Goal: Task Accomplishment & Management: Manage account settings

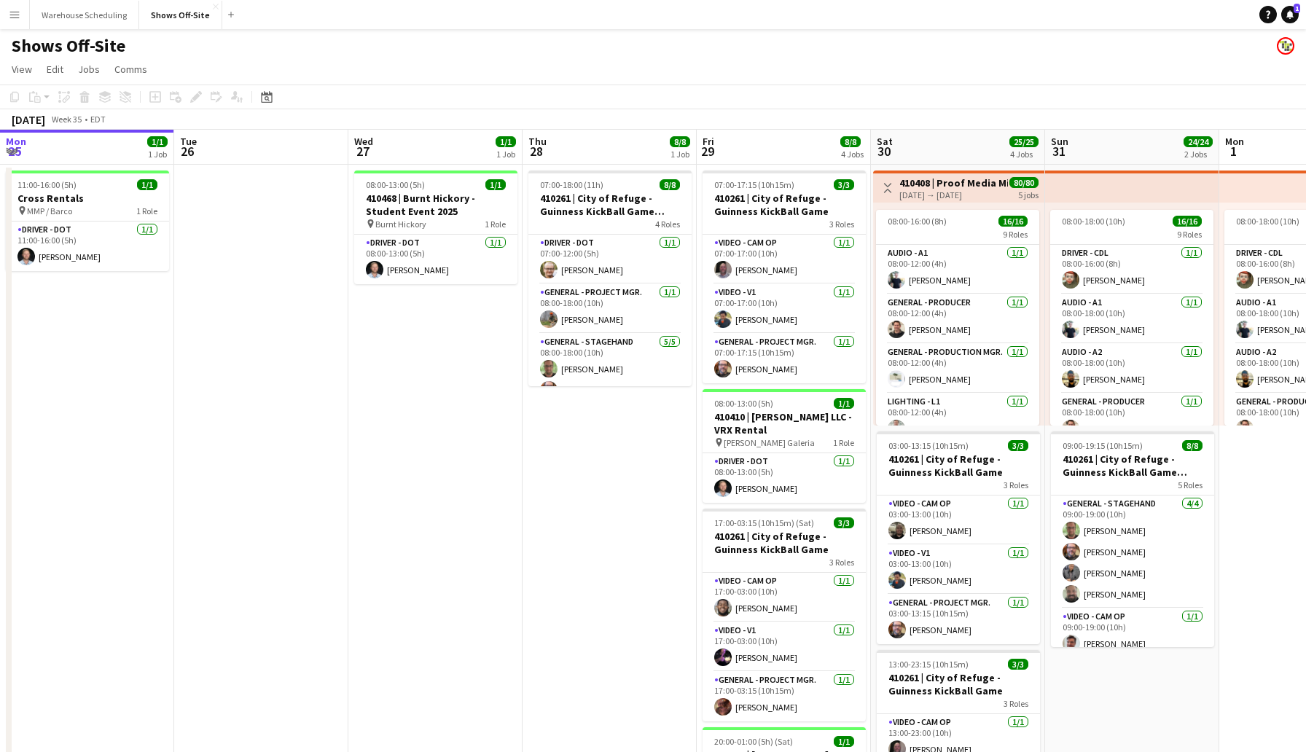
scroll to position [0, 332]
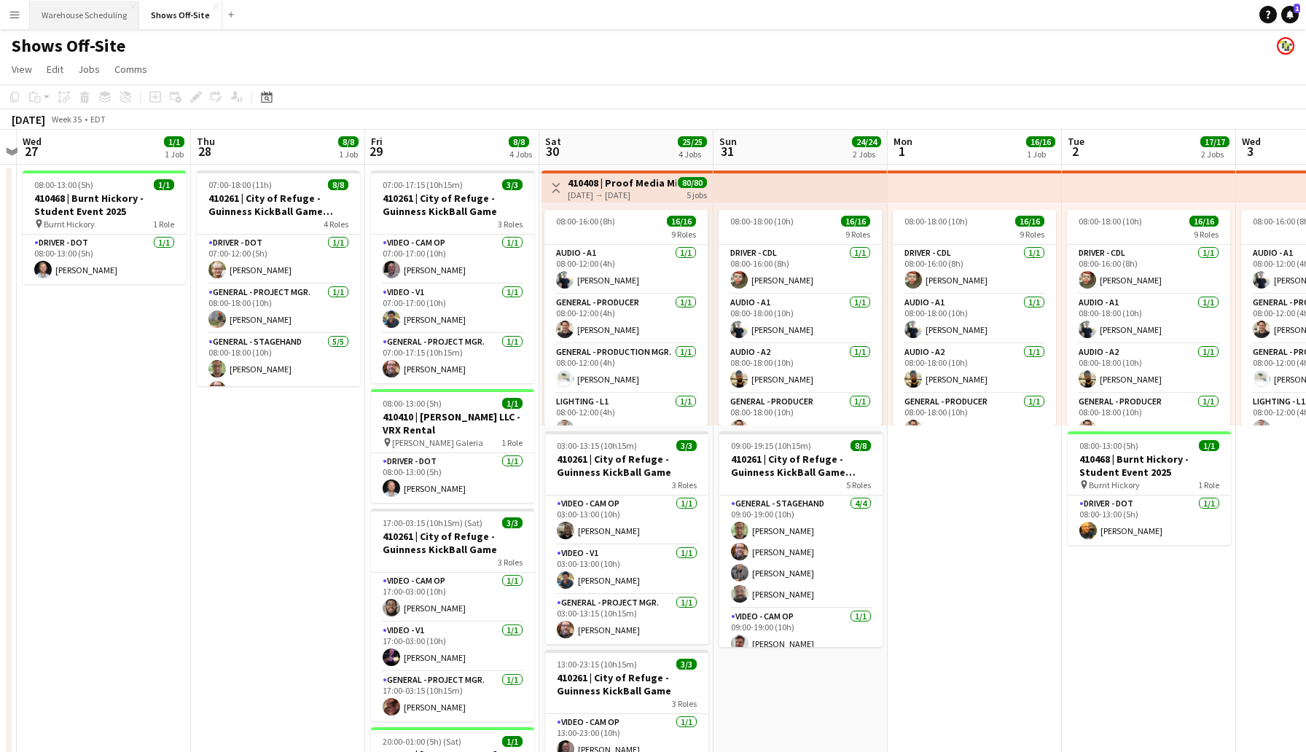
click at [57, 19] on button "Warehouse Scheduling Close" at bounding box center [84, 15] width 109 height 28
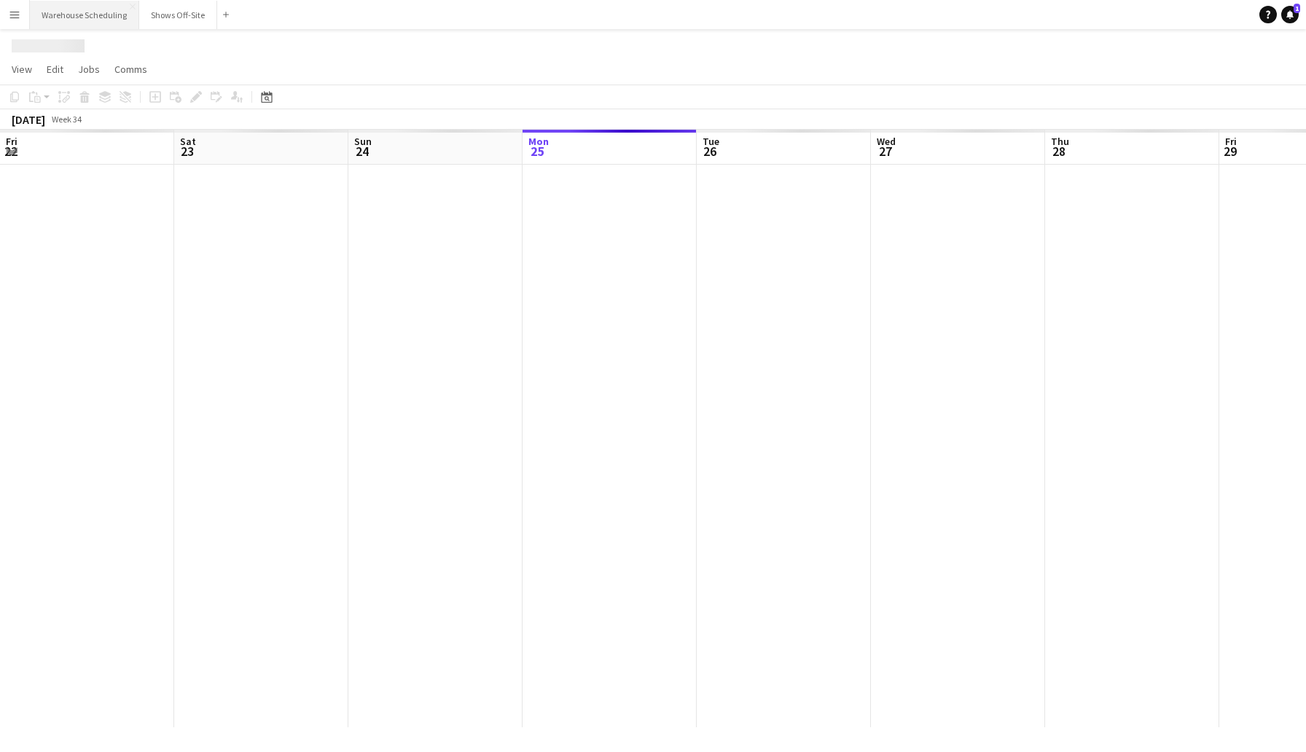
scroll to position [0, 348]
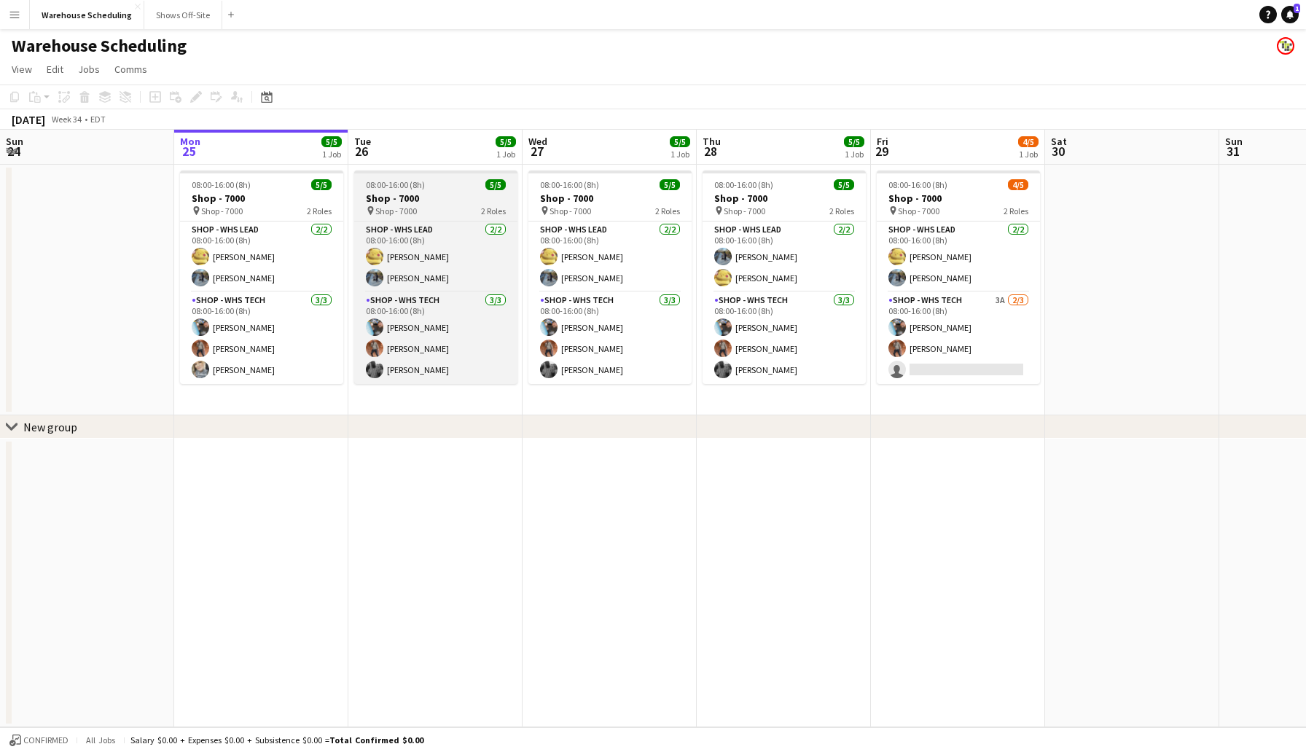
click at [455, 184] on div "08:00-16:00 (8h) 5/5" at bounding box center [435, 184] width 163 height 11
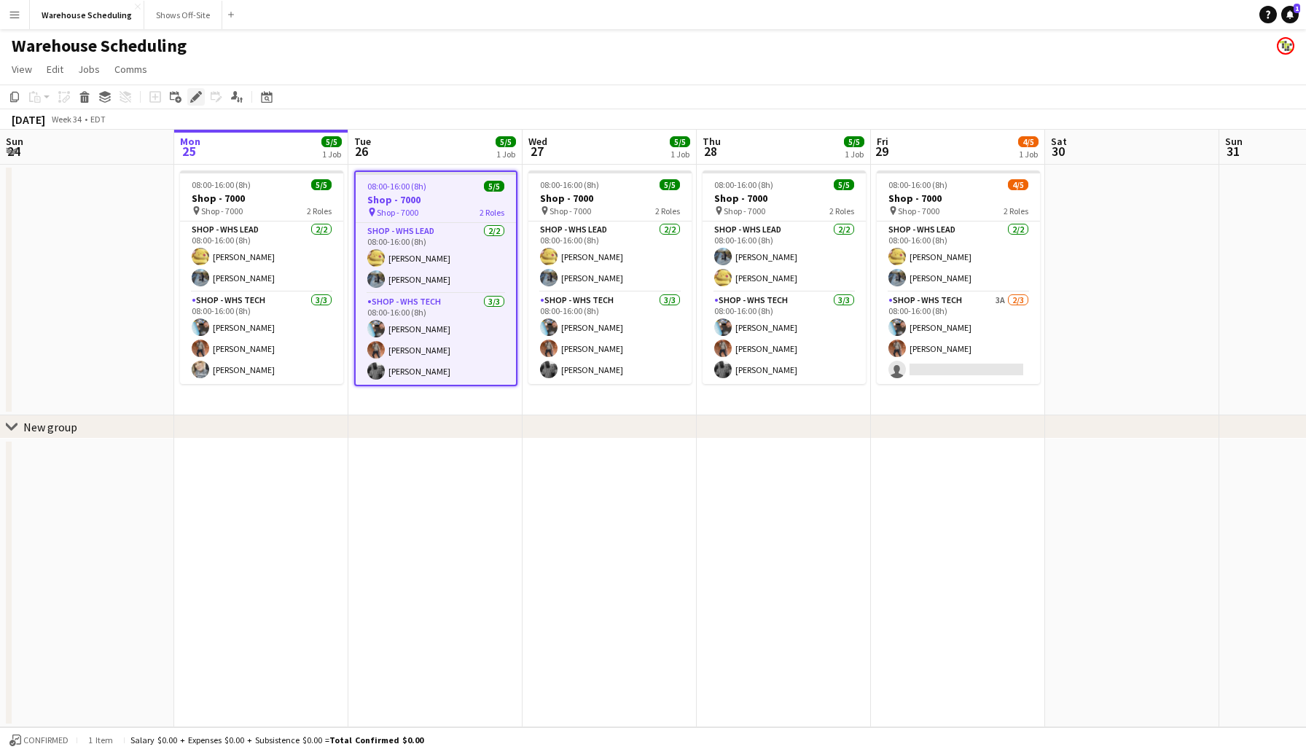
click at [191, 97] on icon "Edit" at bounding box center [196, 97] width 12 height 12
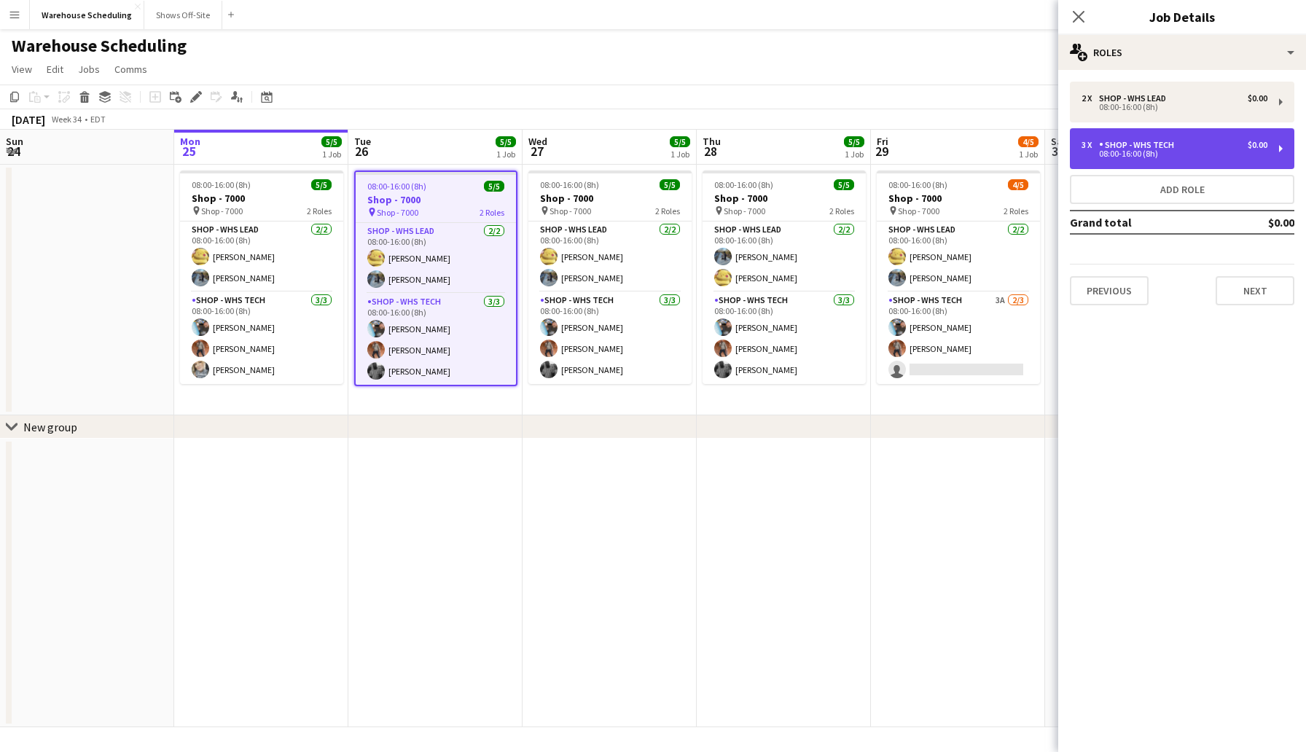
click at [1191, 144] on div "3 x Shop - WHS Tech $0.00" at bounding box center [1174, 145] width 186 height 10
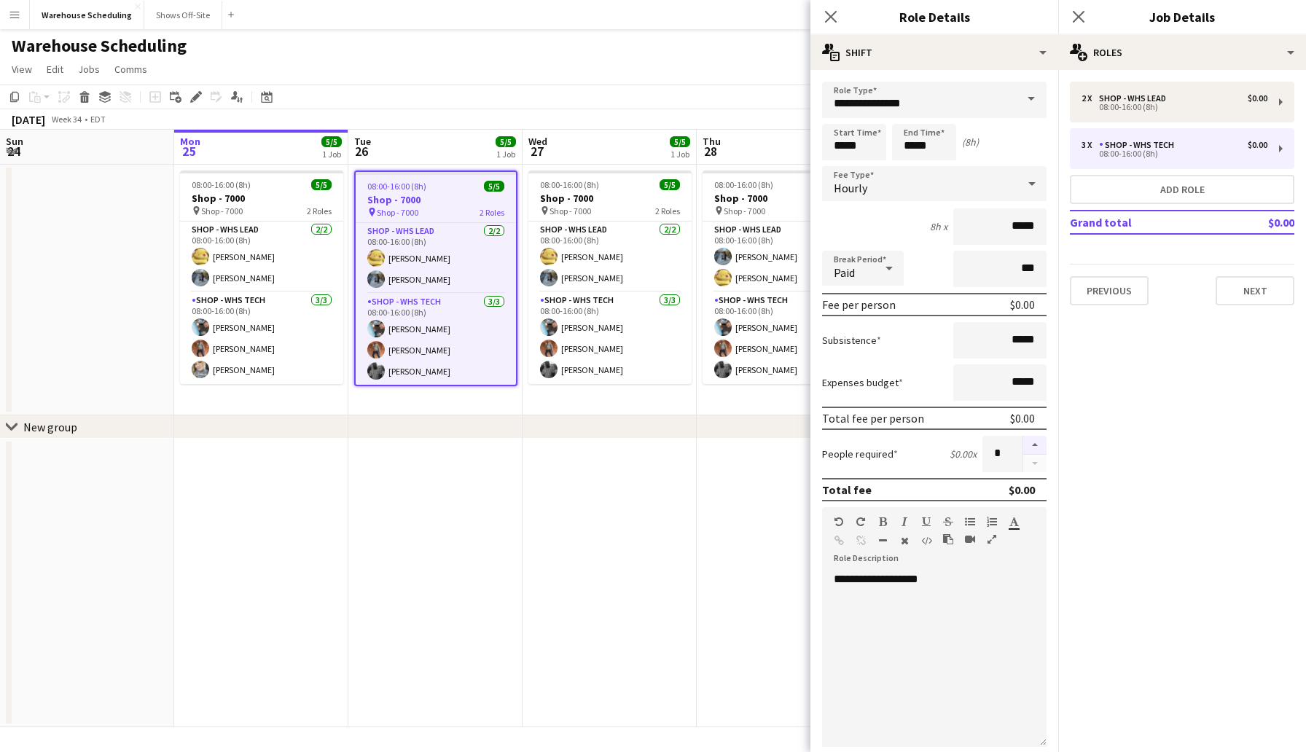
click at [1032, 444] on button "button" at bounding box center [1034, 445] width 23 height 19
type input "*"
click at [822, 7] on app-icon "Close pop-in" at bounding box center [830, 17] width 21 height 21
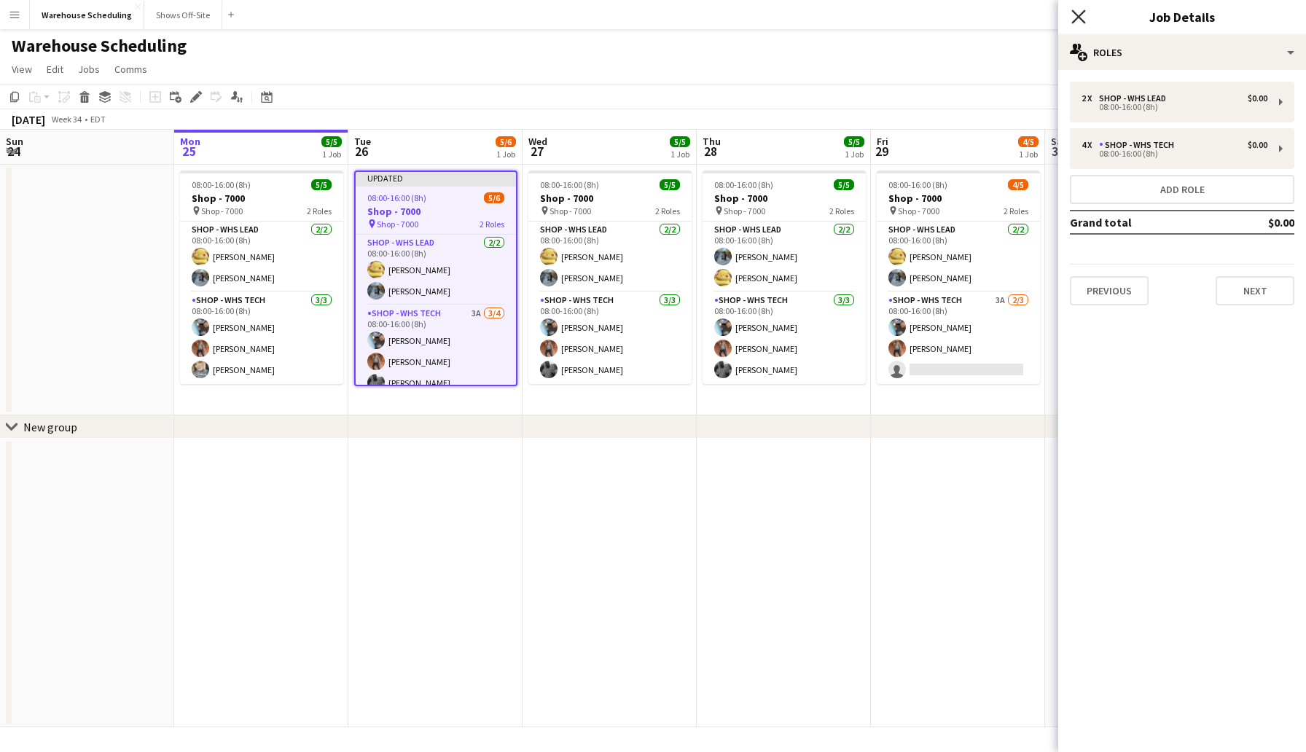
click at [1077, 17] on icon at bounding box center [1078, 16] width 14 height 14
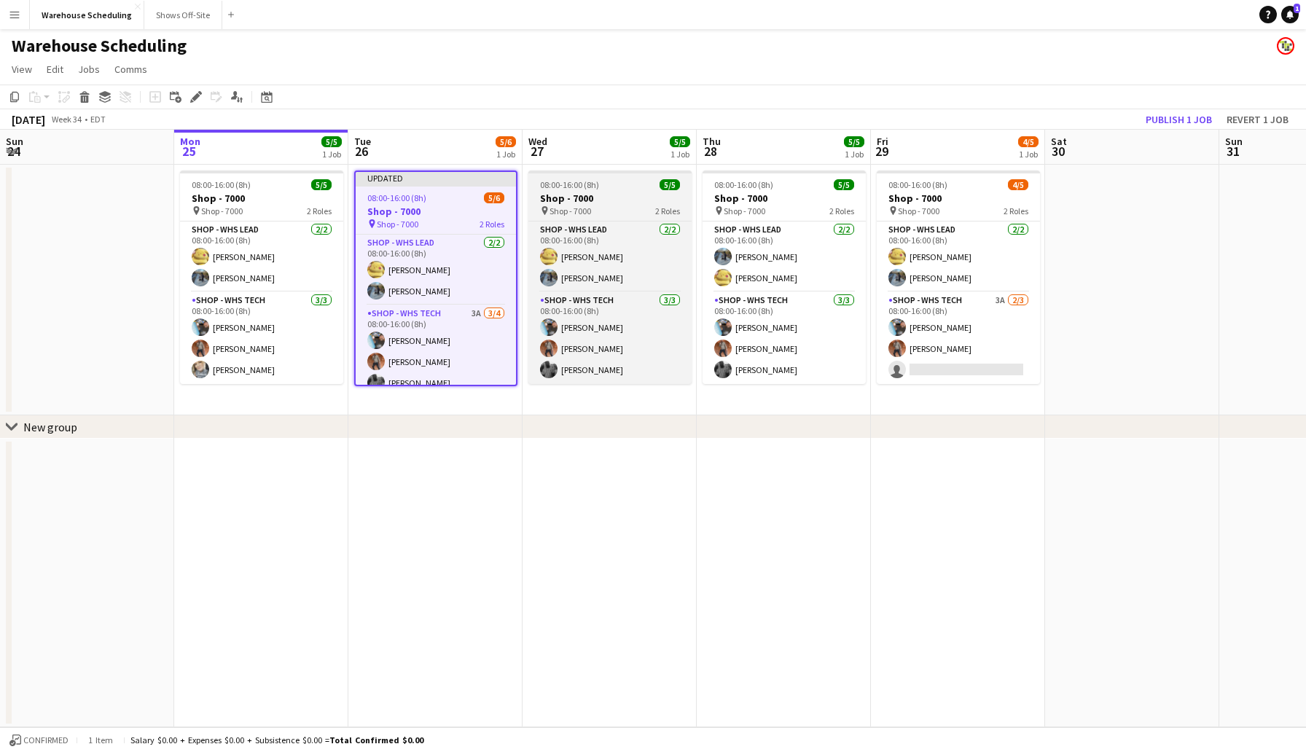
click at [599, 184] on div "08:00-16:00 (8h) 5/5" at bounding box center [609, 184] width 163 height 11
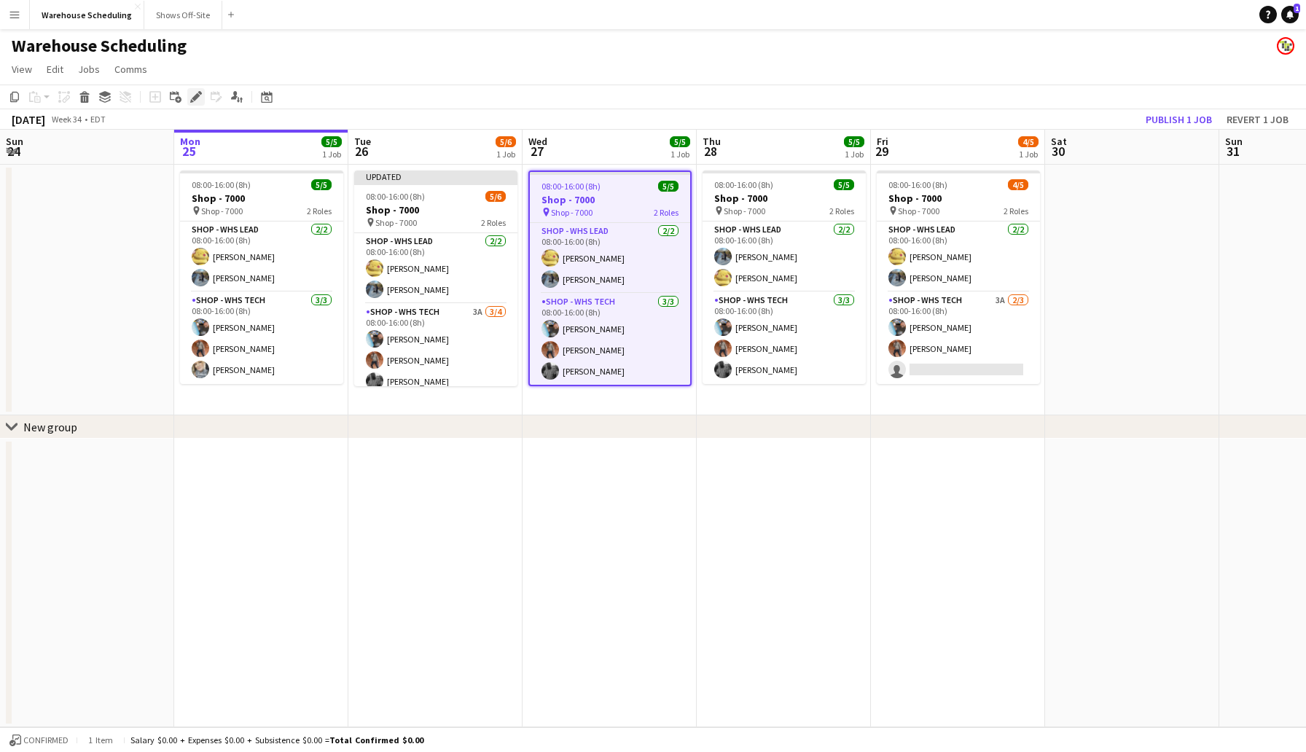
click at [203, 90] on div "Edit" at bounding box center [195, 96] width 17 height 17
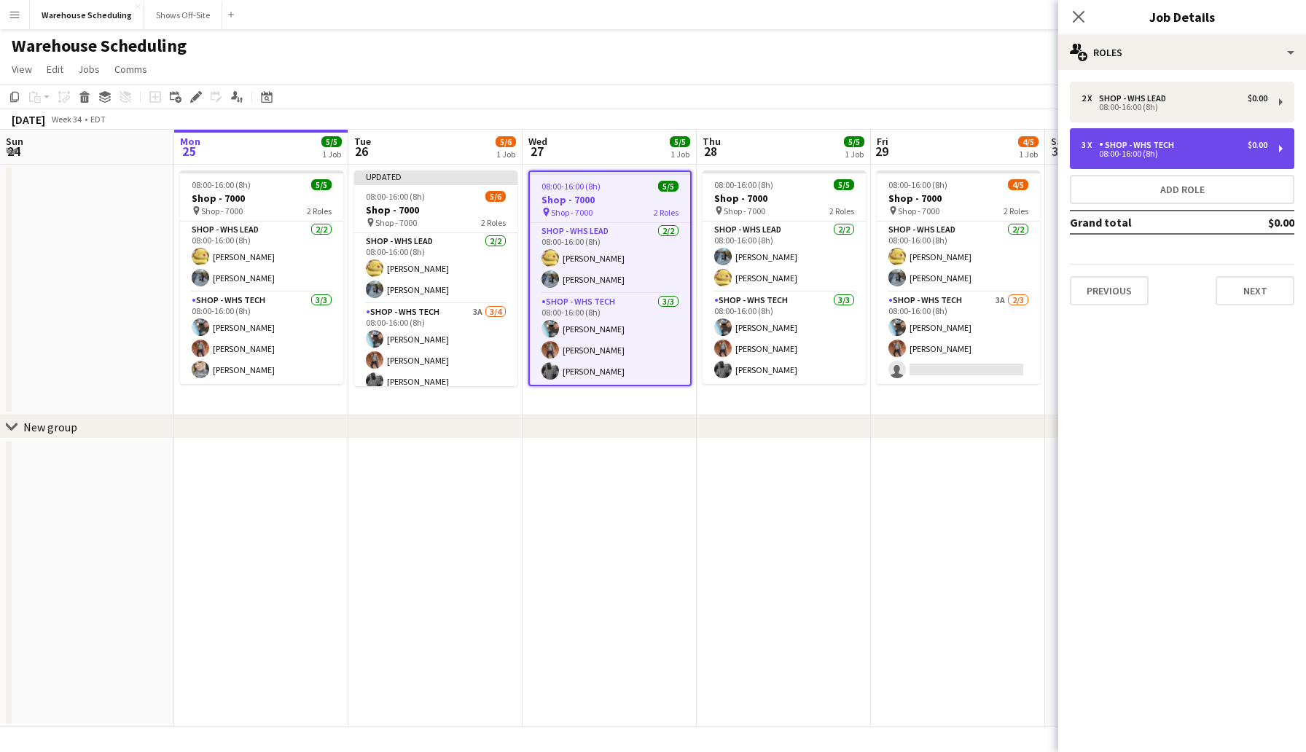
click at [1204, 147] on div "3 x Shop - WHS Tech $0.00" at bounding box center [1174, 145] width 186 height 10
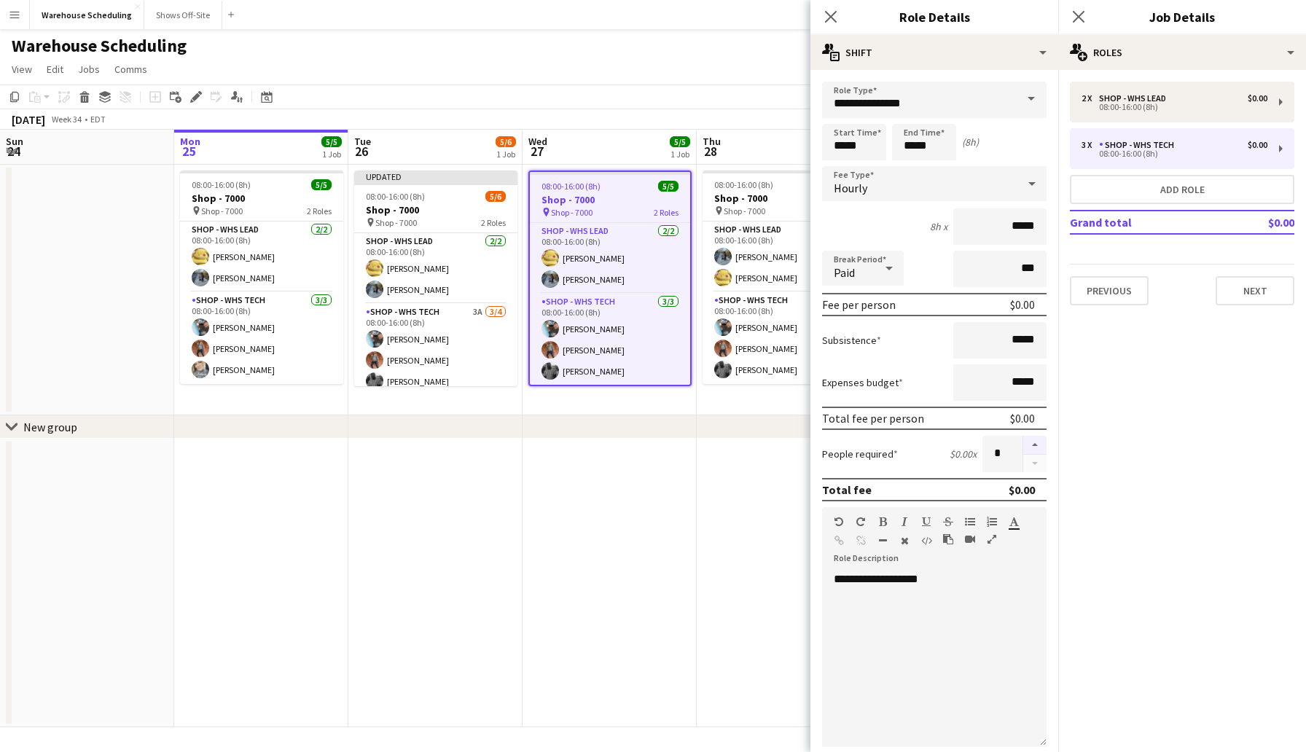
click at [1030, 447] on button "button" at bounding box center [1034, 445] width 23 height 19
type input "*"
click at [827, 17] on icon "Close pop-in" at bounding box center [830, 16] width 14 height 14
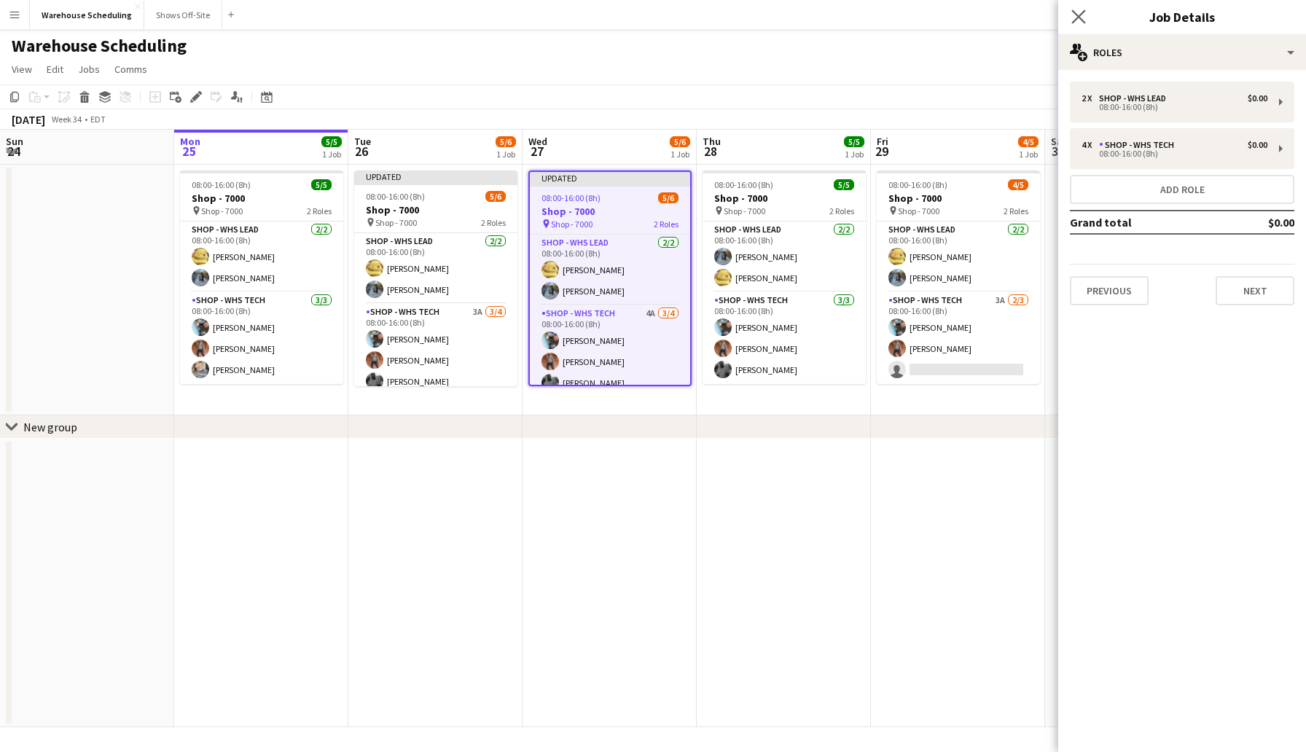
click at [1085, 17] on app-icon "Close pop-in" at bounding box center [1078, 17] width 21 height 21
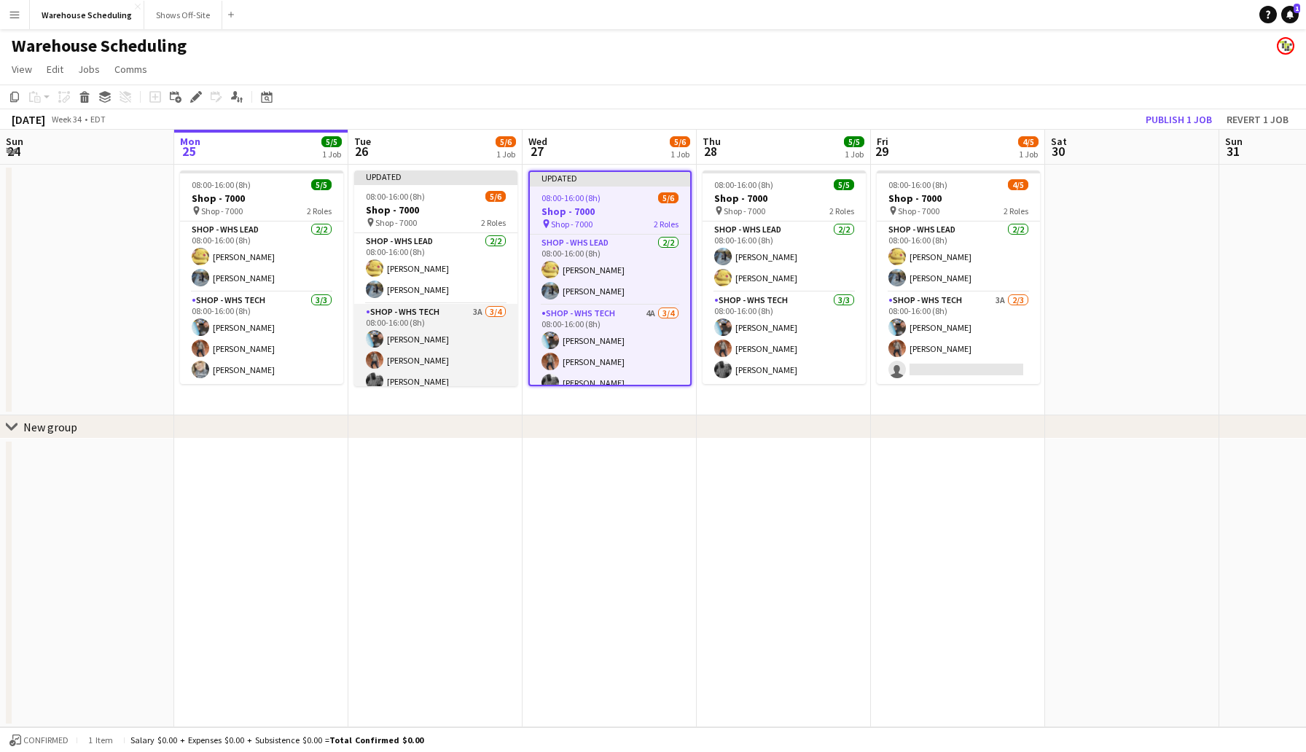
scroll to position [31, 0]
click at [404, 369] on app-card-role "Shop - WHS Tech 3A [DATE] 08:00-16:00 (8h) [PERSON_NAME] [PERSON_NAME] [PERSON_…" at bounding box center [435, 329] width 163 height 113
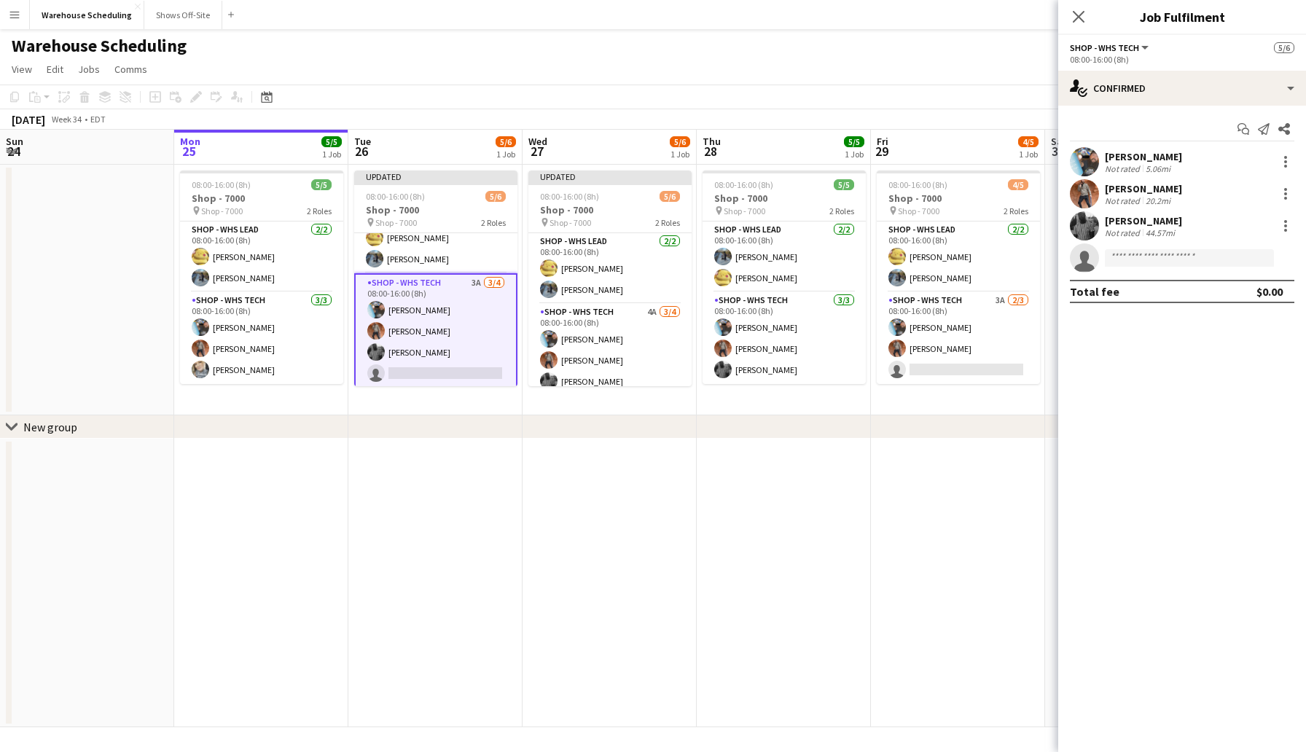
click at [1112, 70] on app-options-switcher "Shop - WHS Tech All roles Shop - WHS Tech [DATE] 08:00-16:00 (8h)" at bounding box center [1182, 53] width 248 height 36
click at [1117, 100] on div "single-neutral-actions-check-2 Confirmed" at bounding box center [1182, 88] width 248 height 35
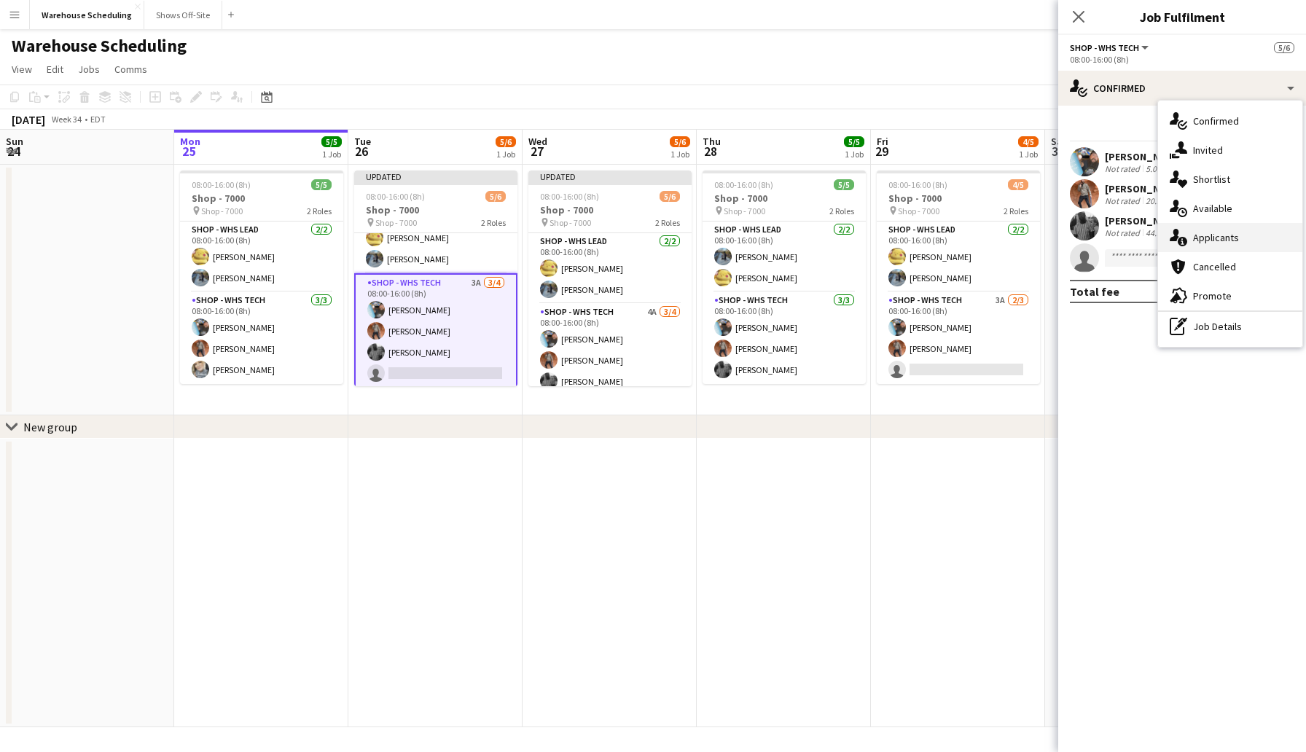
click at [1207, 230] on div "single-neutral-actions-information Applicants" at bounding box center [1230, 237] width 144 height 29
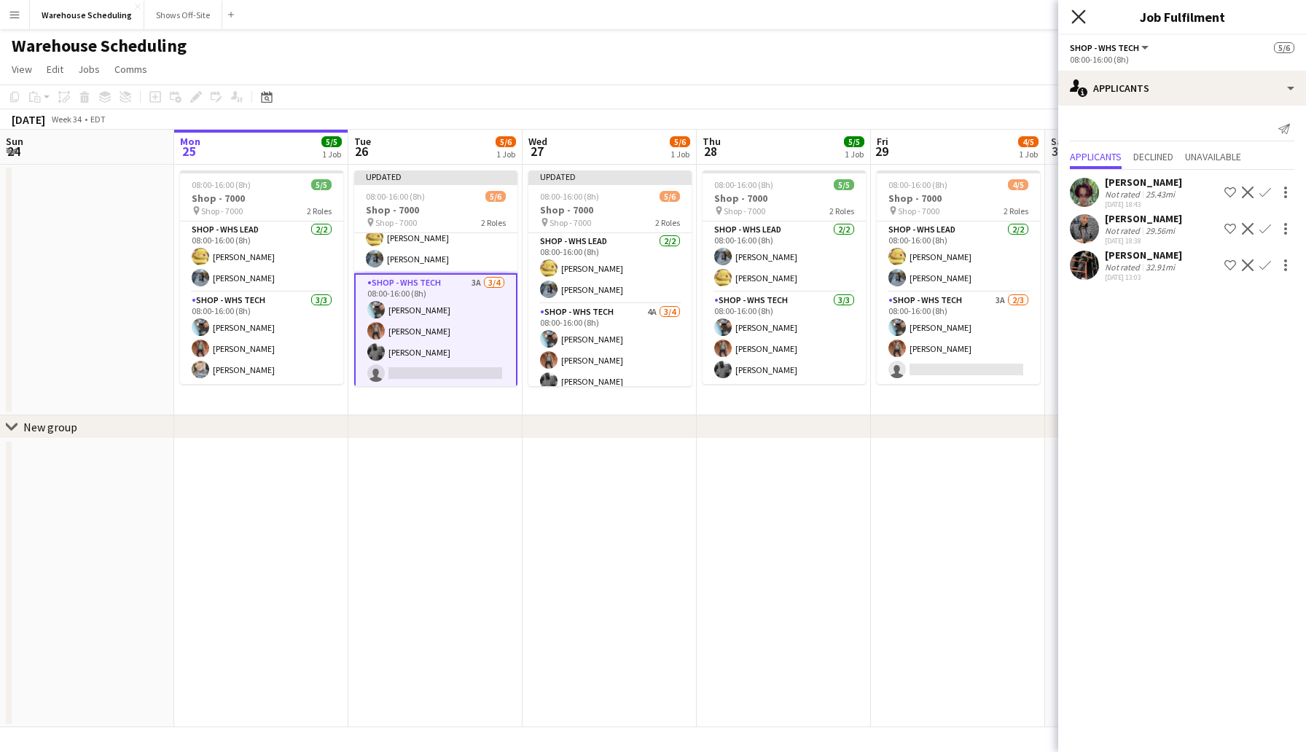
click at [1080, 9] on icon "Close pop-in" at bounding box center [1078, 16] width 14 height 14
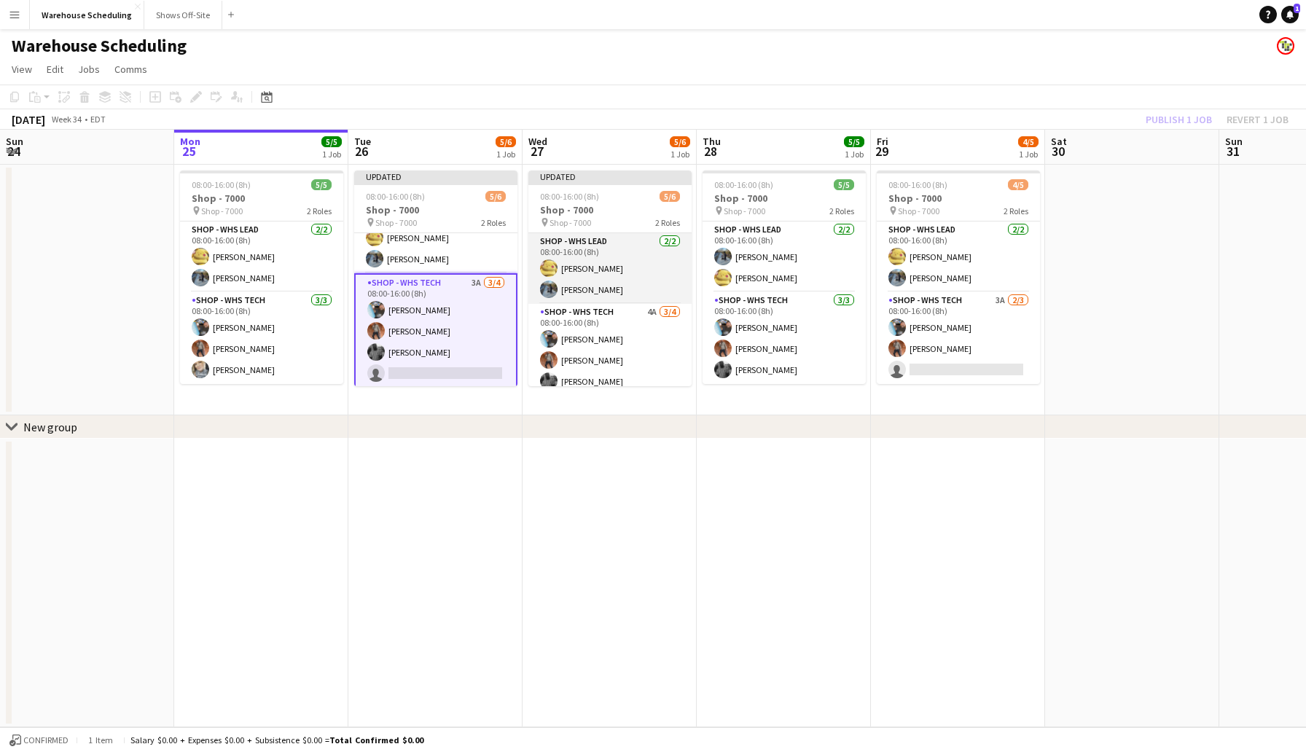
click at [616, 264] on app-card-role "Shop - WHS Lead [DATE] 08:00-16:00 (8h) [PERSON_NAME] [PERSON_NAME]" at bounding box center [609, 268] width 163 height 71
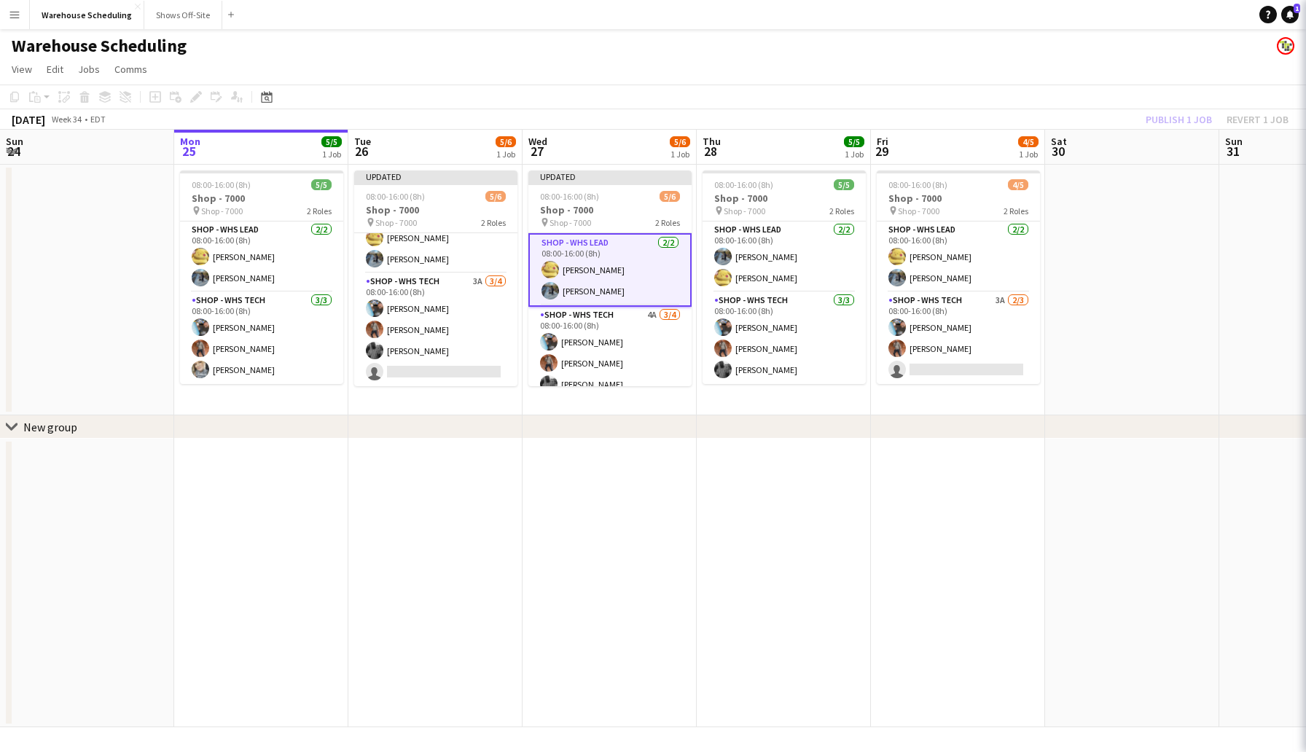
scroll to position [34, 0]
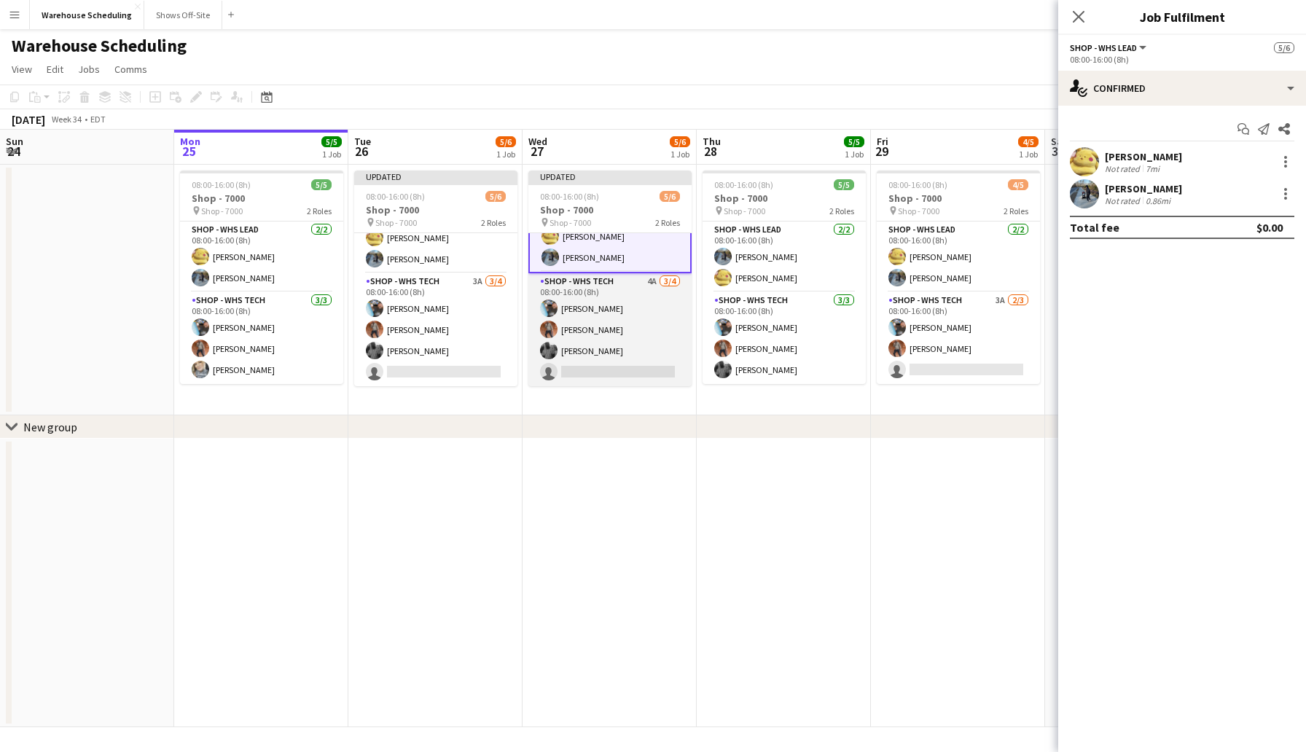
click at [579, 370] on app-card-role "Shop - WHS Tech 4A [DATE] 08:00-16:00 (8h) [PERSON_NAME] [PERSON_NAME] [PERSON_…" at bounding box center [609, 329] width 163 height 113
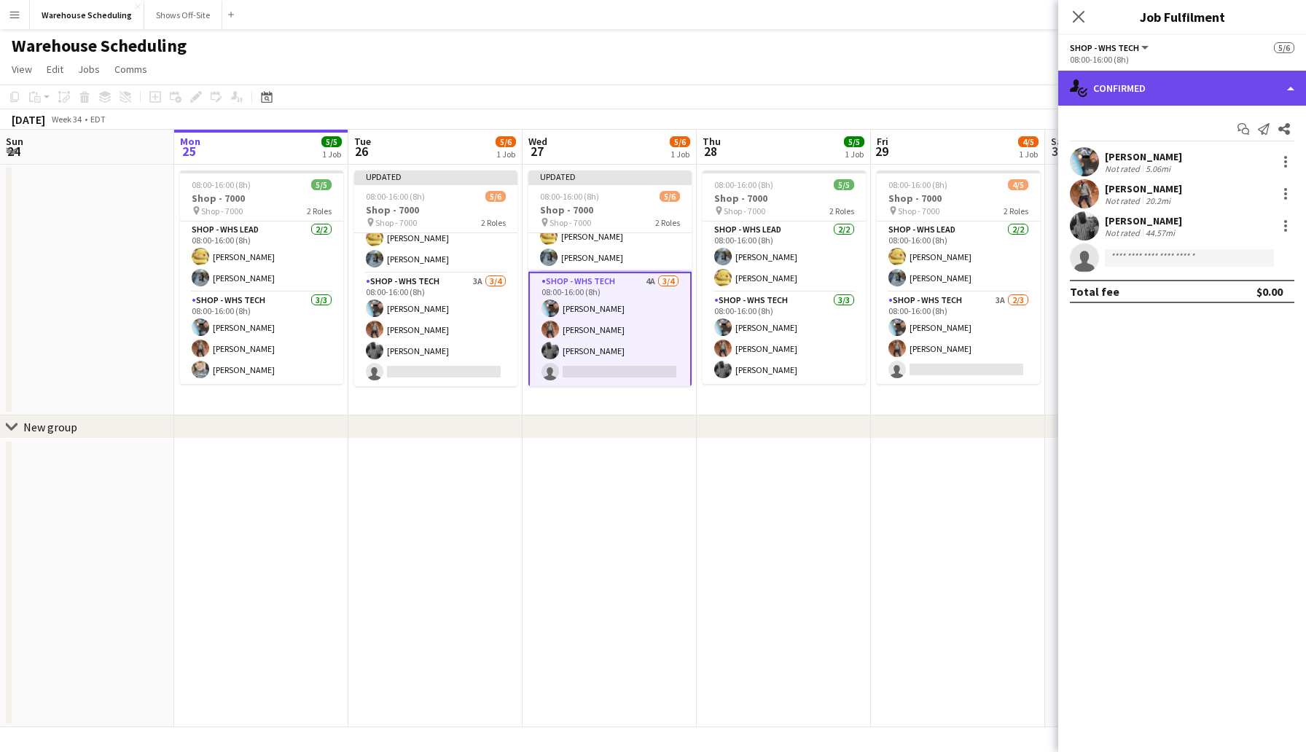
click at [1152, 89] on div "single-neutral-actions-check-2 Confirmed" at bounding box center [1182, 88] width 248 height 35
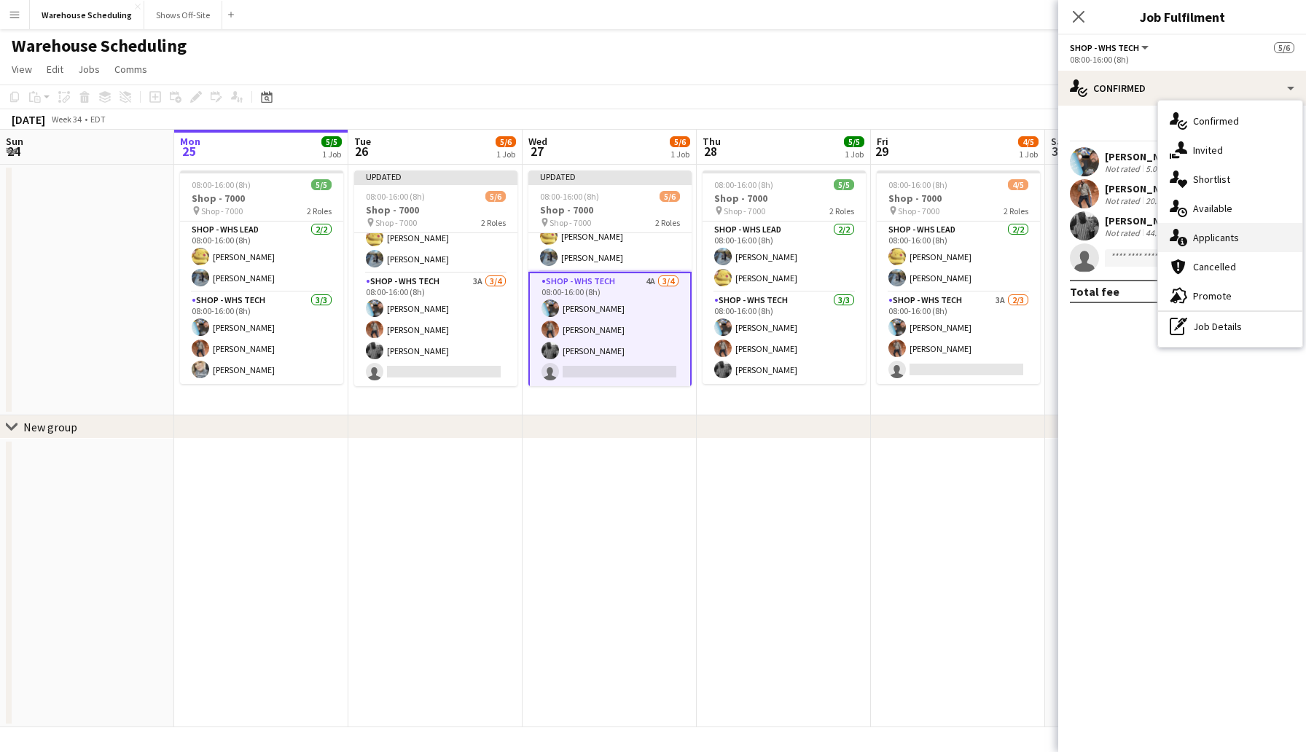
click at [1190, 235] on div "single-neutral-actions-information Applicants" at bounding box center [1230, 237] width 144 height 29
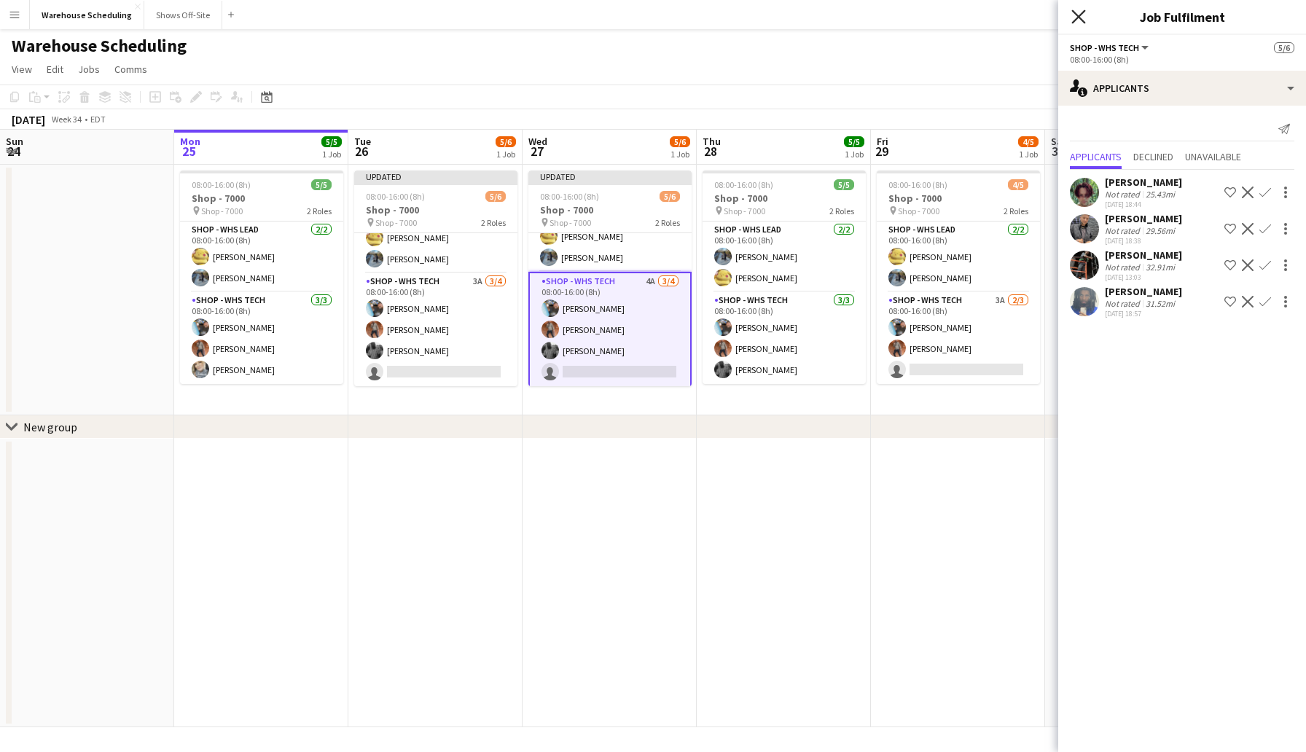
click at [1075, 14] on icon at bounding box center [1078, 16] width 14 height 14
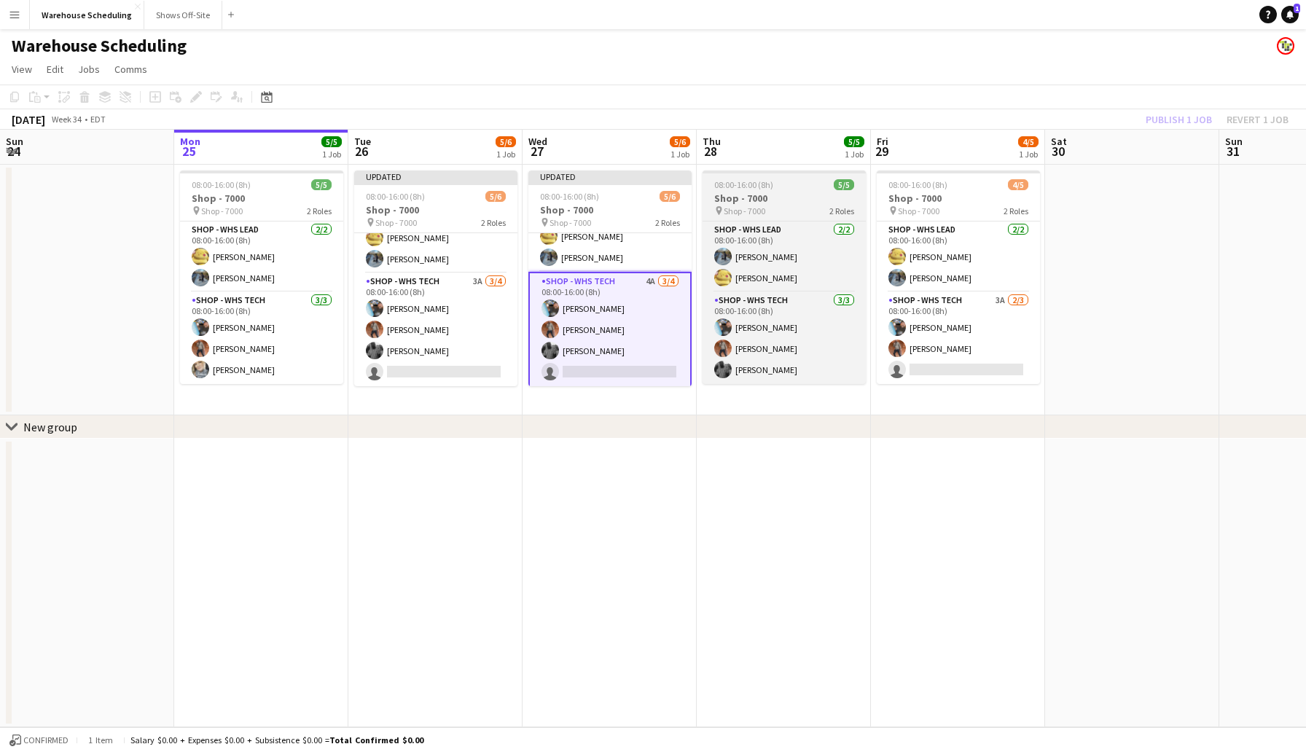
click at [796, 181] on div "08:00-16:00 (8h) 5/5" at bounding box center [783, 184] width 163 height 11
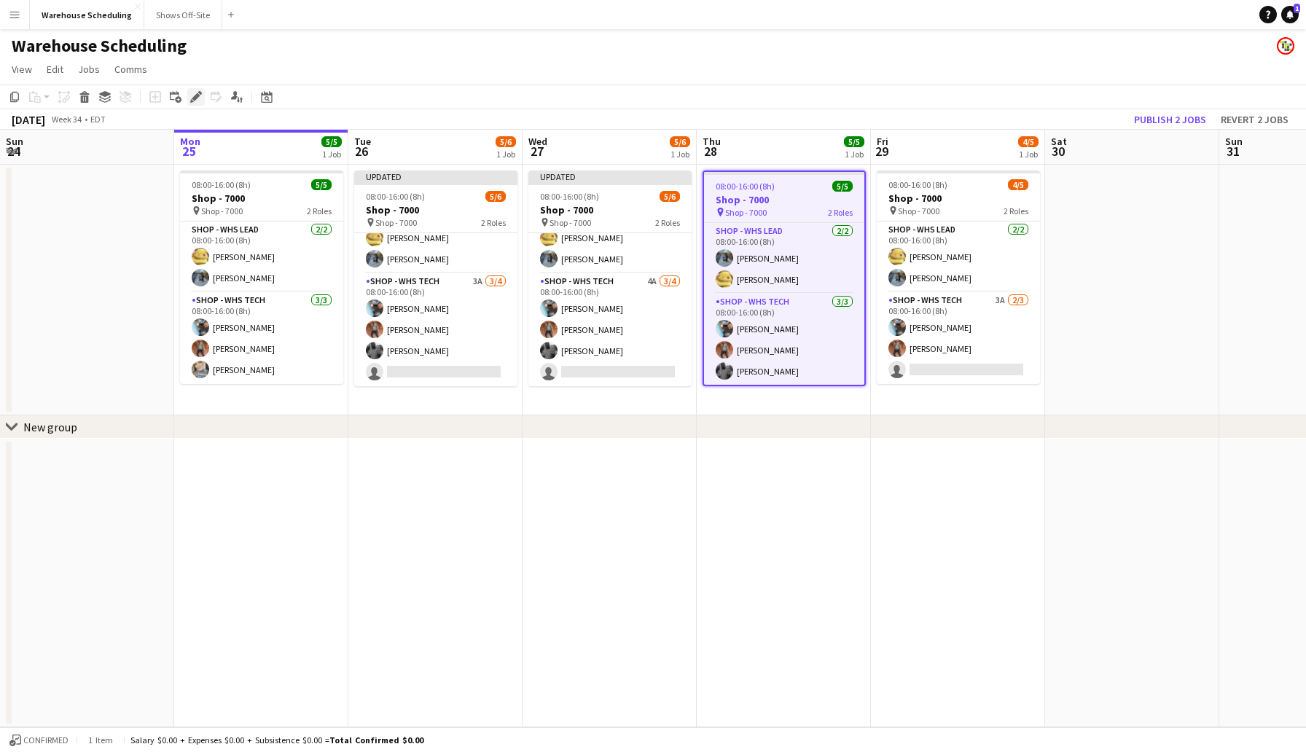
click at [196, 95] on icon at bounding box center [196, 97] width 8 height 8
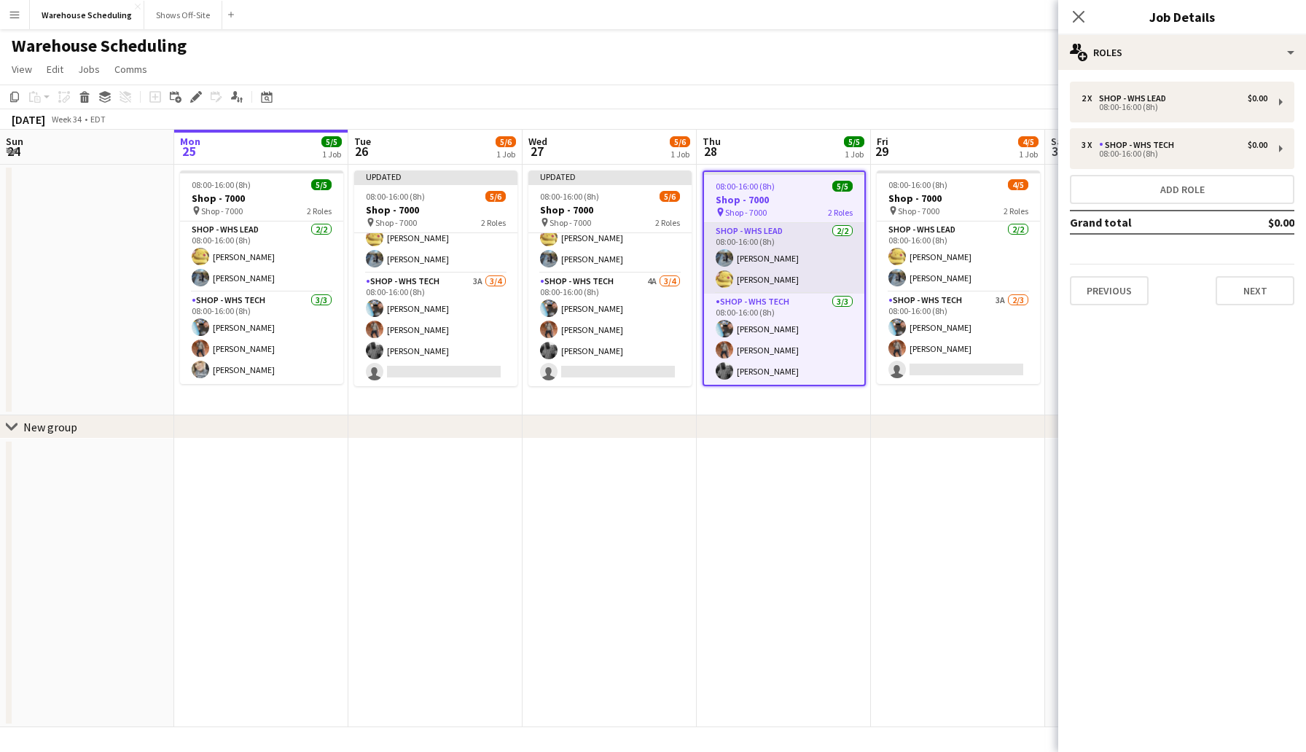
scroll to position [1, 0]
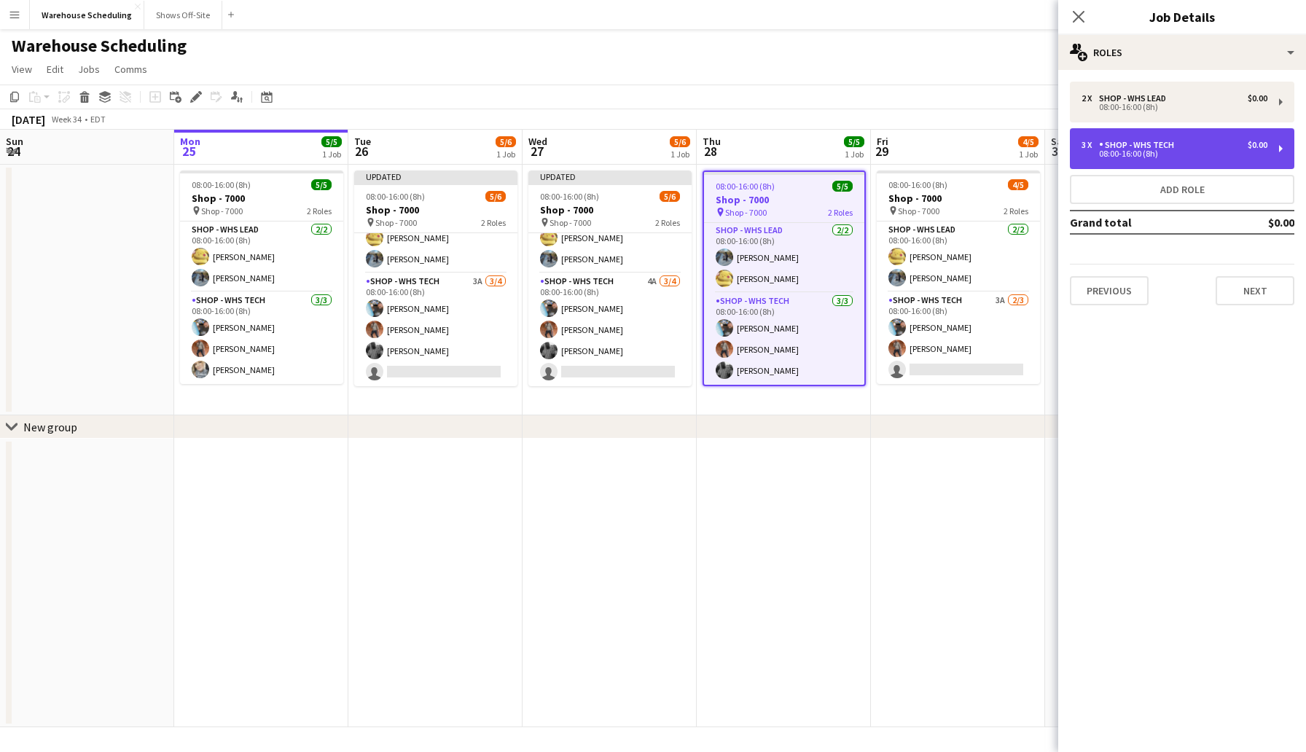
click at [1177, 152] on div "08:00-16:00 (8h)" at bounding box center [1174, 153] width 186 height 7
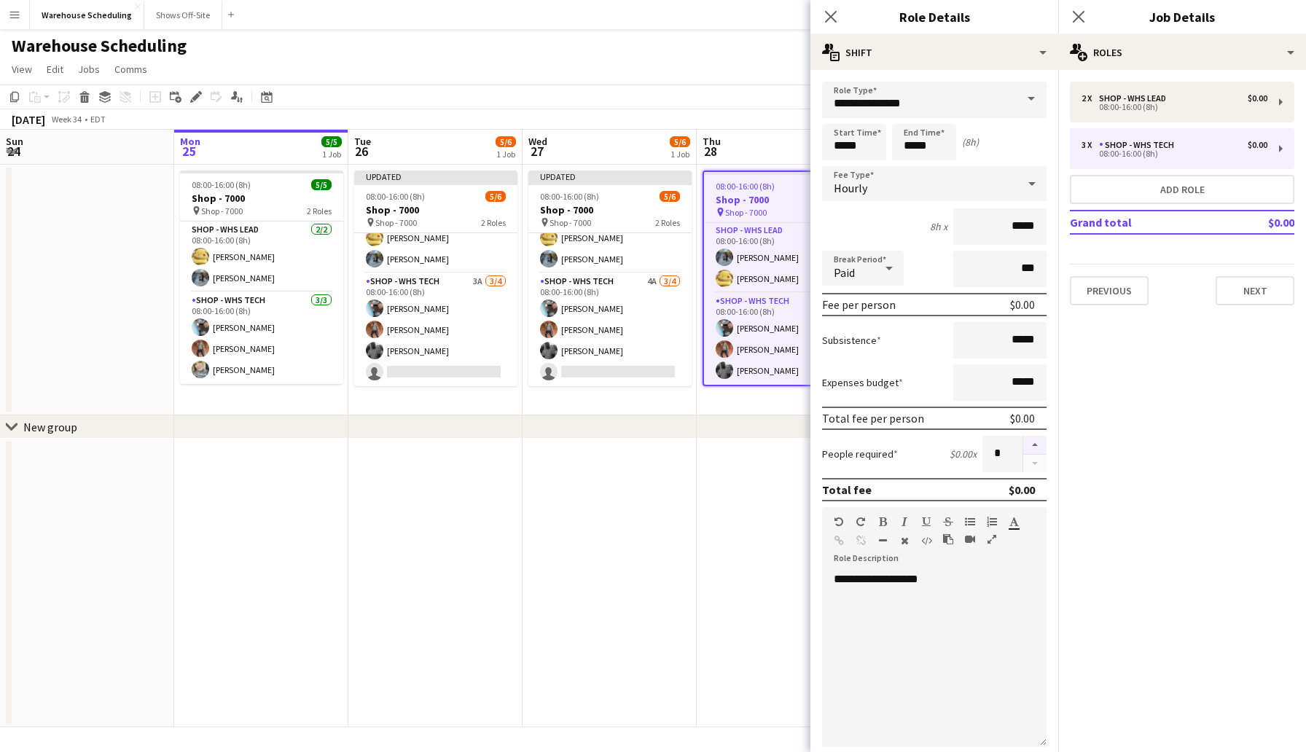
click at [1038, 442] on button "button" at bounding box center [1034, 445] width 23 height 19
type input "*"
click at [826, 21] on icon at bounding box center [830, 16] width 14 height 14
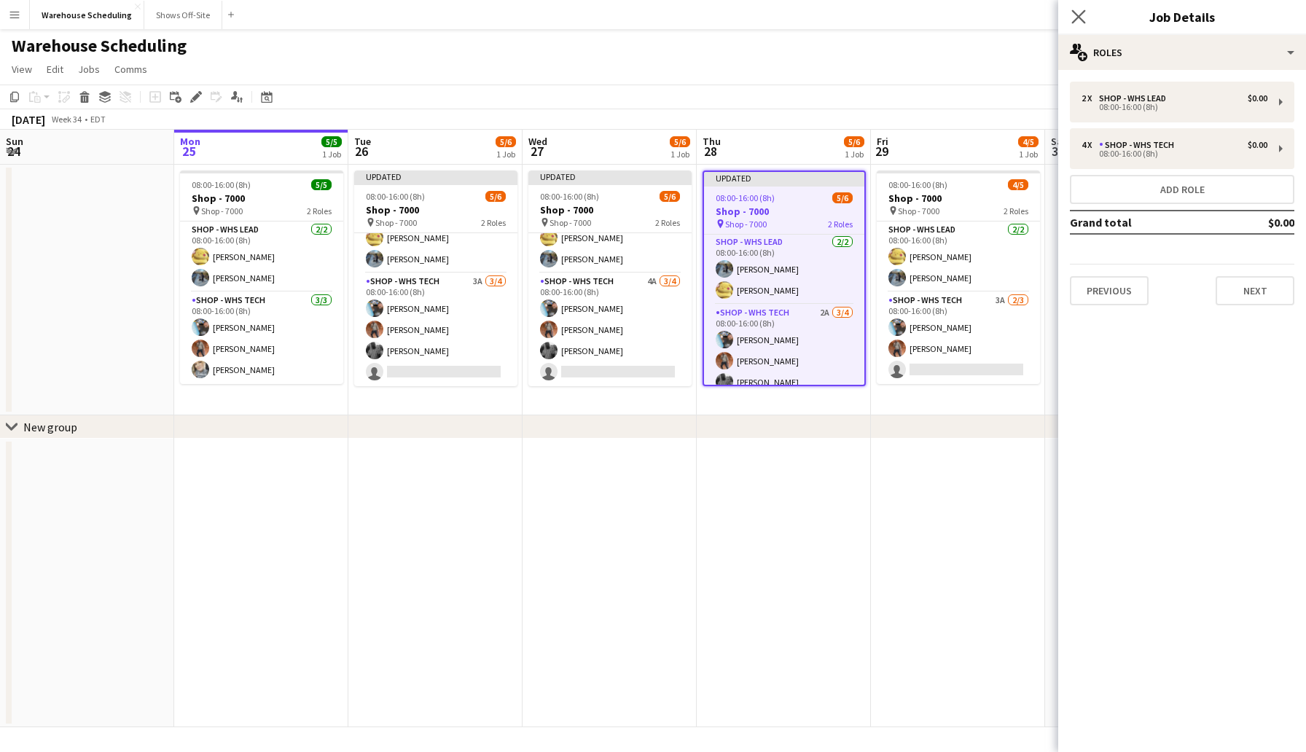
click at [1073, 8] on app-icon "Close pop-in" at bounding box center [1078, 17] width 21 height 21
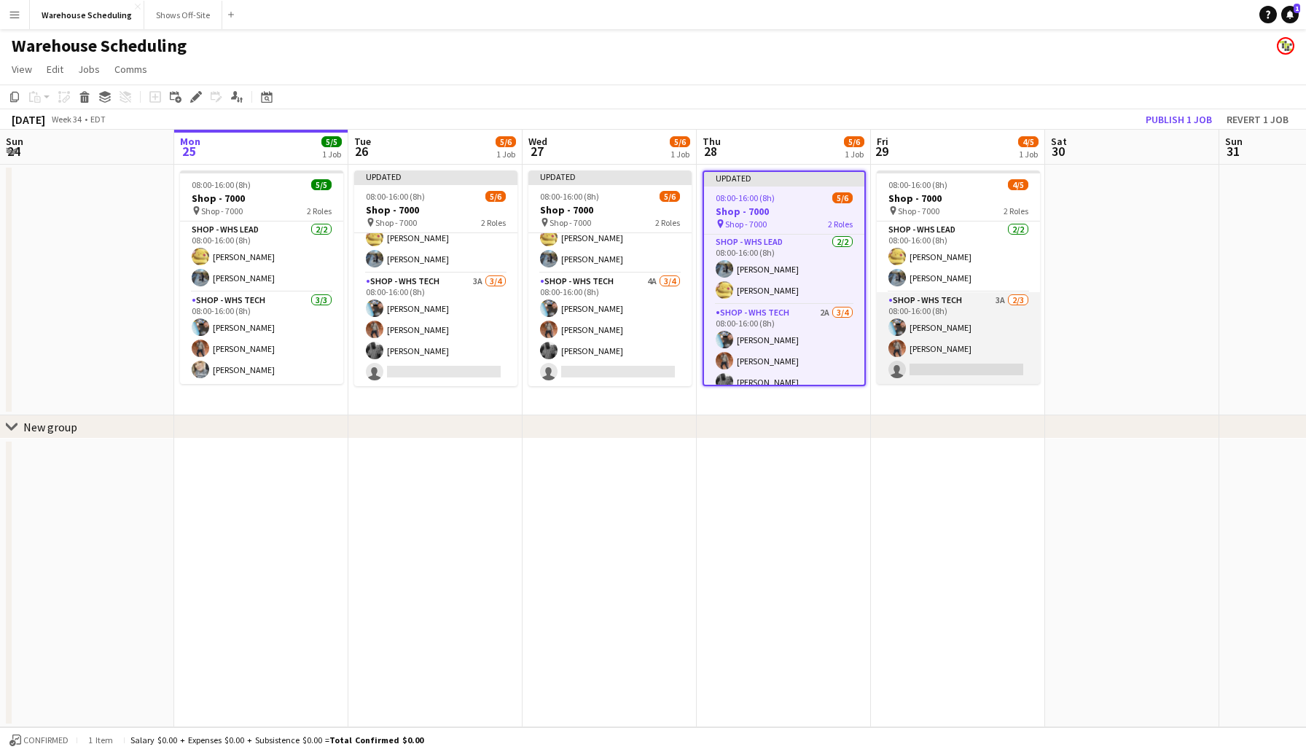
click at [918, 369] on app-card-role "Shop - WHS Tech 3A [DATE] 08:00-16:00 (8h) [PERSON_NAME] [PERSON_NAME] single-n…" at bounding box center [958, 338] width 163 height 92
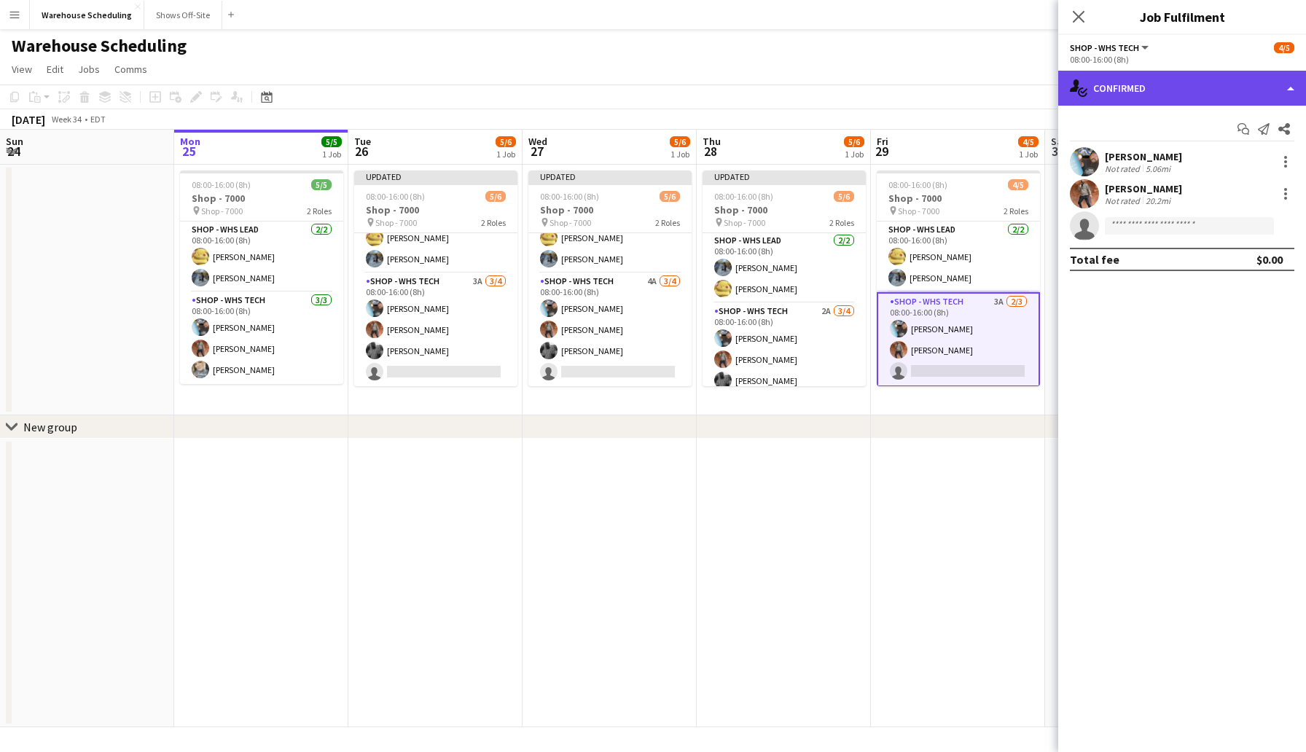
click at [1126, 87] on div "single-neutral-actions-check-2 Confirmed" at bounding box center [1182, 88] width 248 height 35
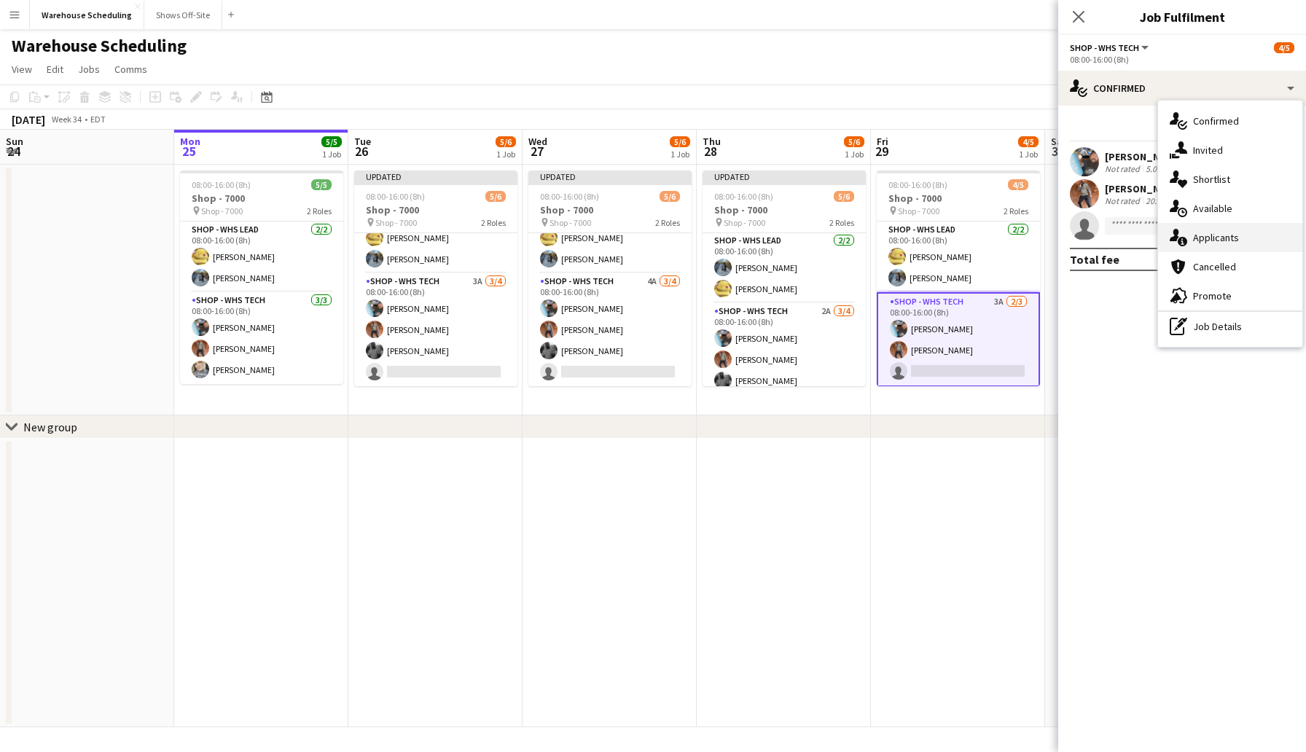
click at [1207, 245] on div "single-neutral-actions-information Applicants" at bounding box center [1230, 237] width 144 height 29
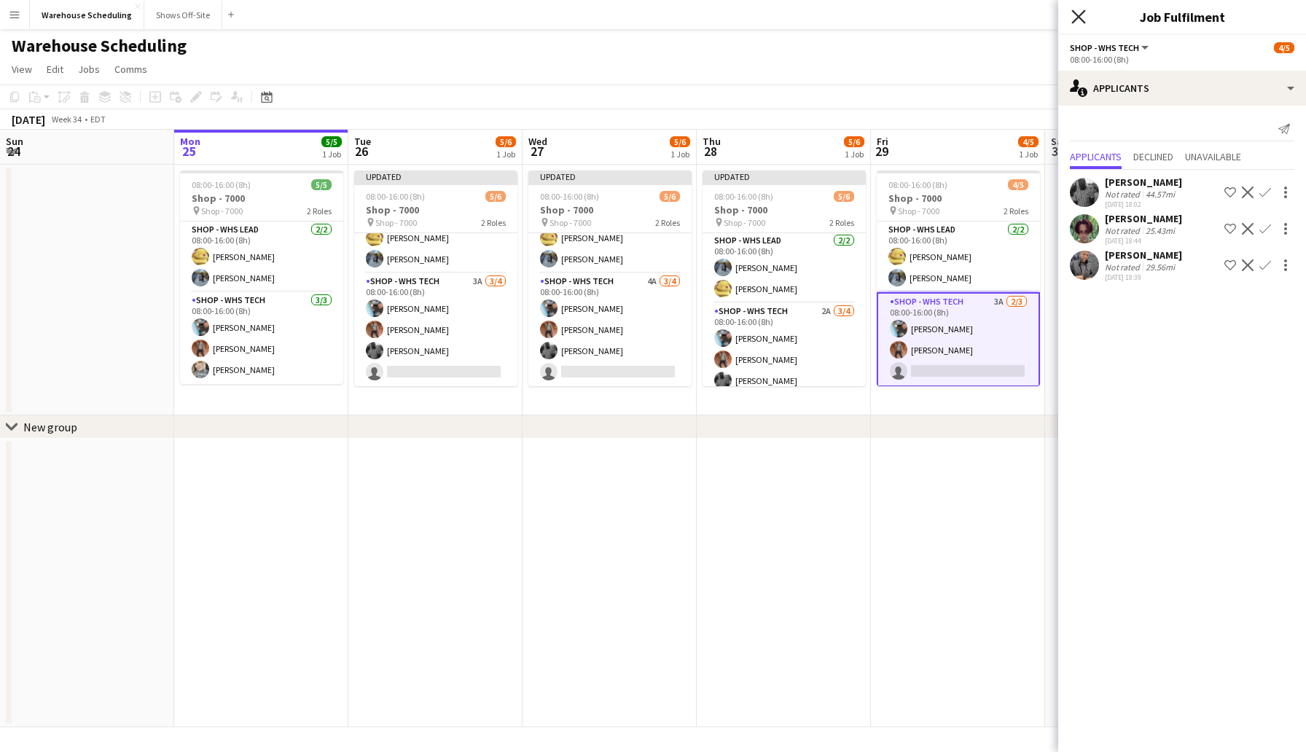
click at [1082, 12] on icon at bounding box center [1078, 16] width 14 height 14
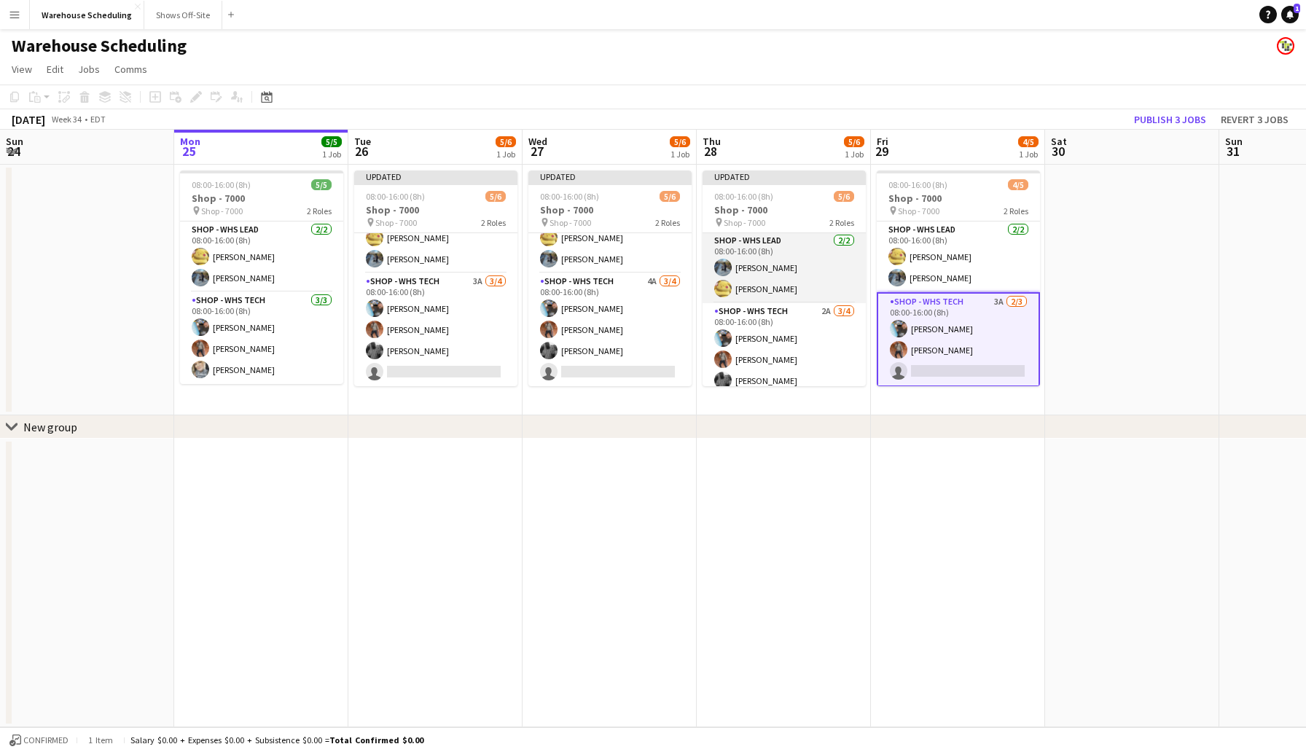
scroll to position [31, 0]
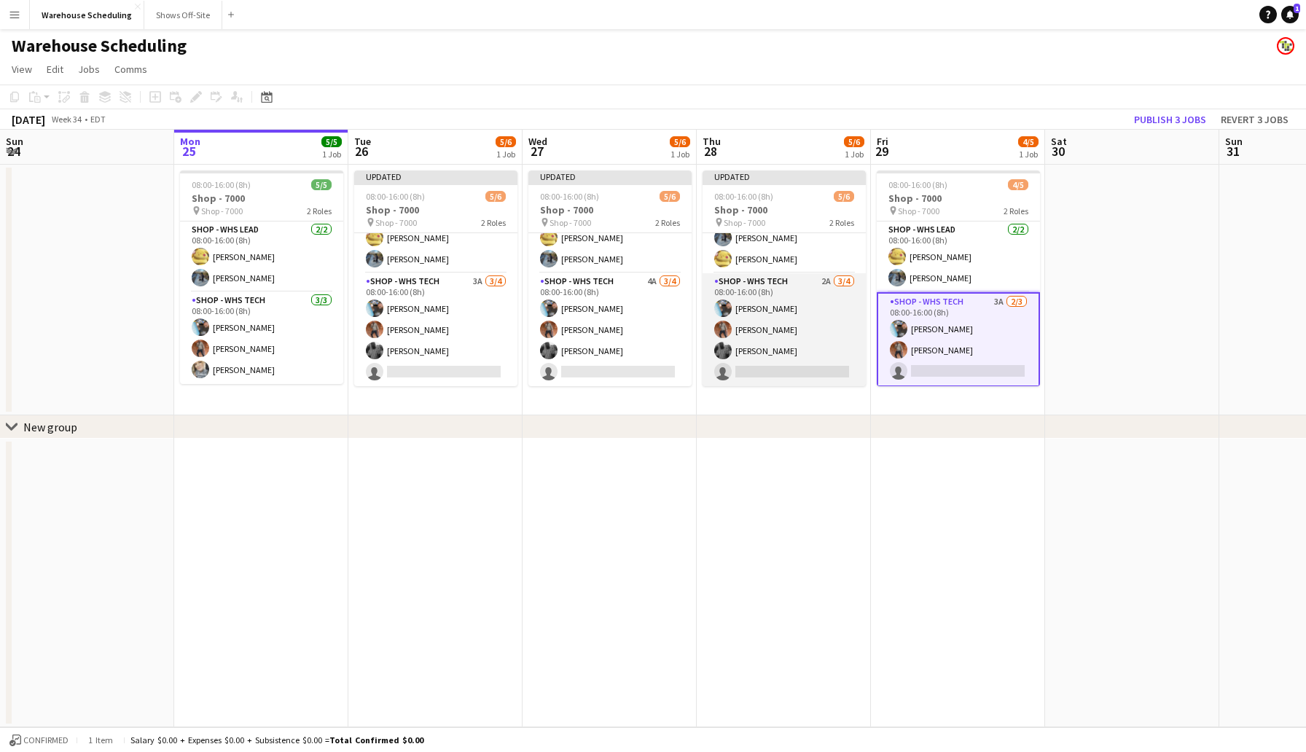
click at [767, 378] on app-card-role "Shop - WHS Tech 2A [DATE] 08:00-16:00 (8h) [PERSON_NAME] [PERSON_NAME] [PERSON_…" at bounding box center [783, 329] width 163 height 113
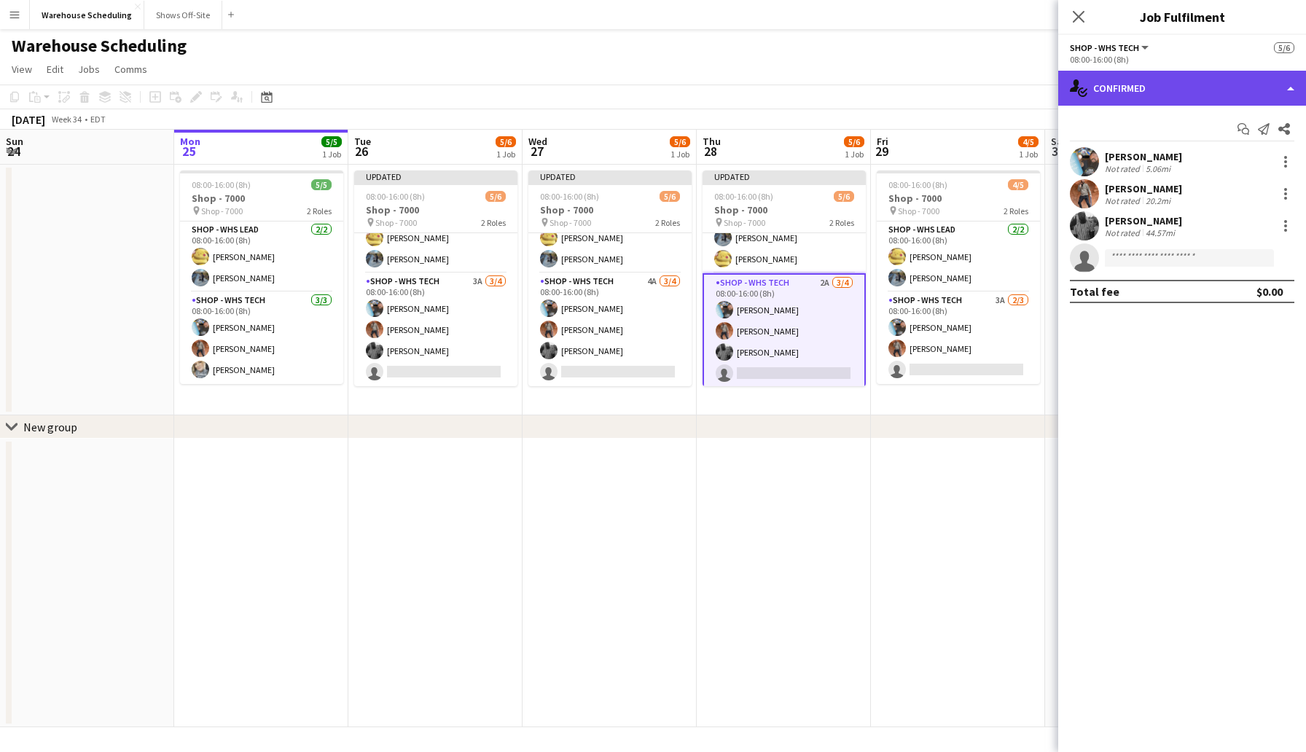
click at [1164, 93] on div "single-neutral-actions-check-2 Confirmed" at bounding box center [1182, 88] width 248 height 35
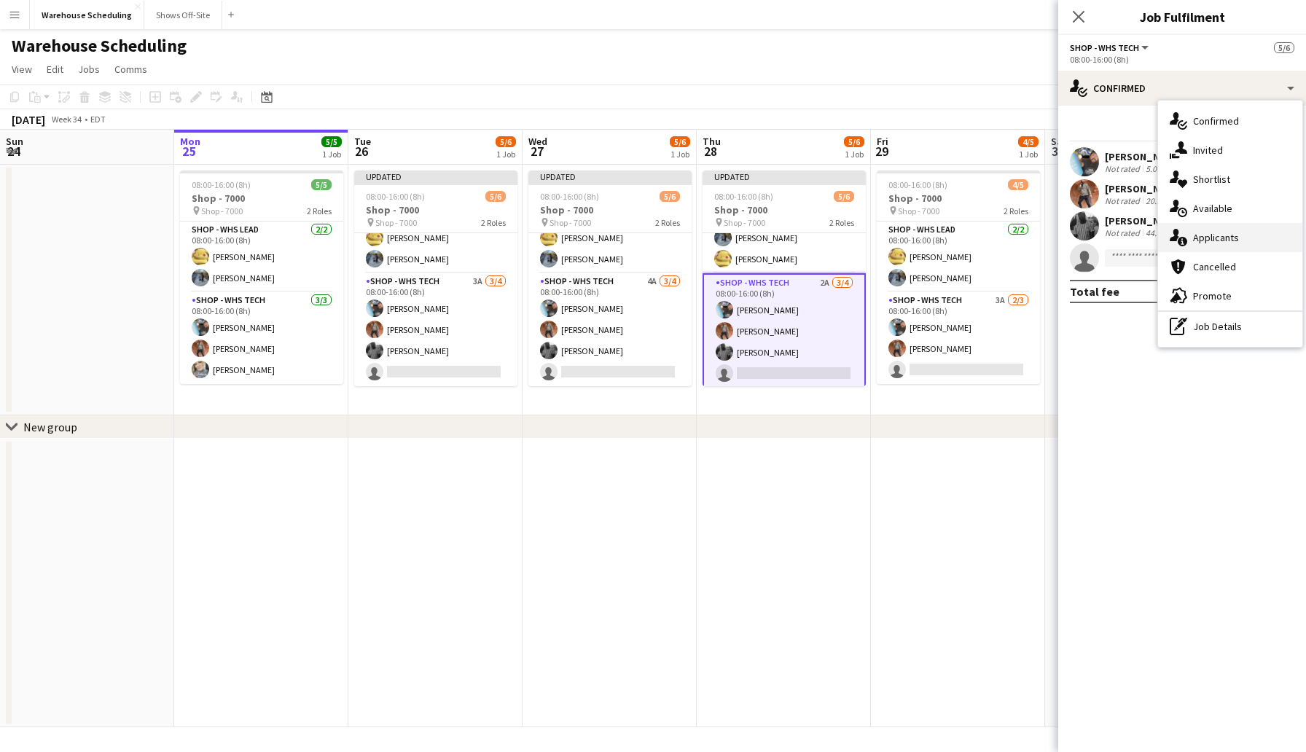
click at [1212, 243] on div "single-neutral-actions-information Applicants" at bounding box center [1230, 237] width 144 height 29
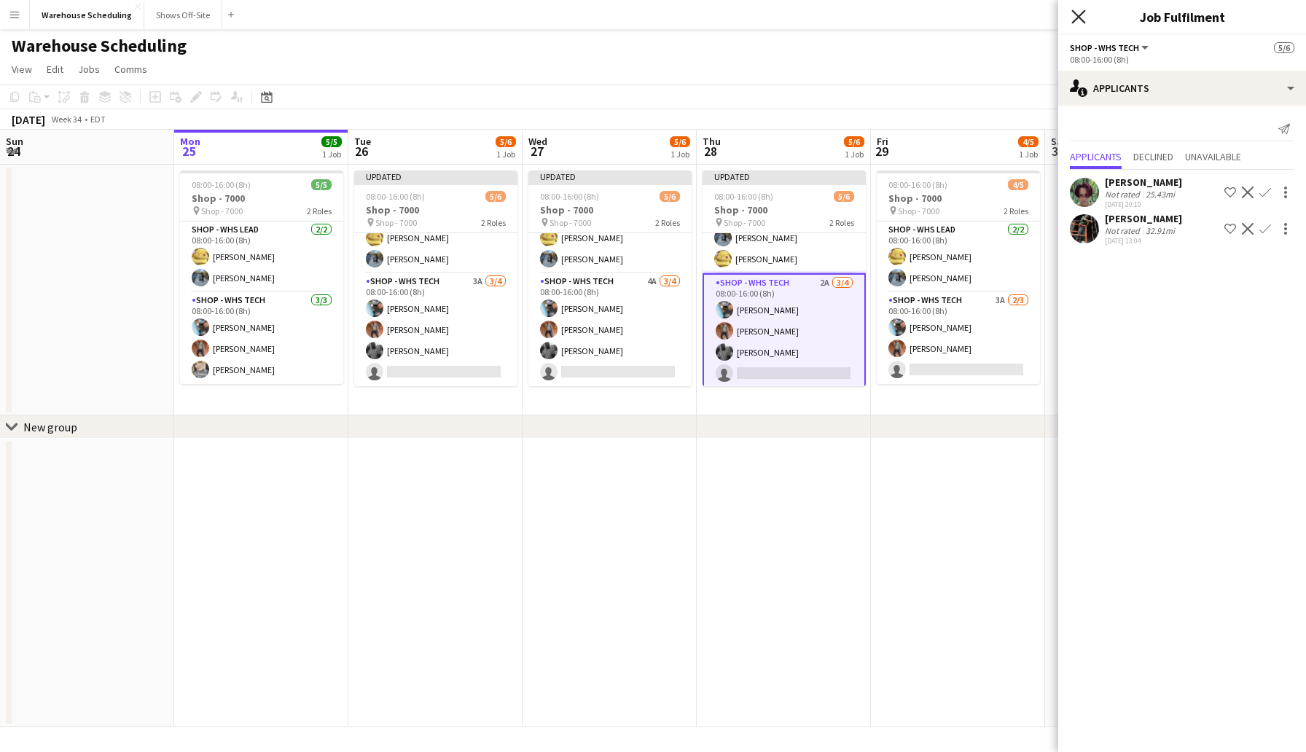
click at [1083, 18] on icon "Close pop-in" at bounding box center [1078, 16] width 14 height 14
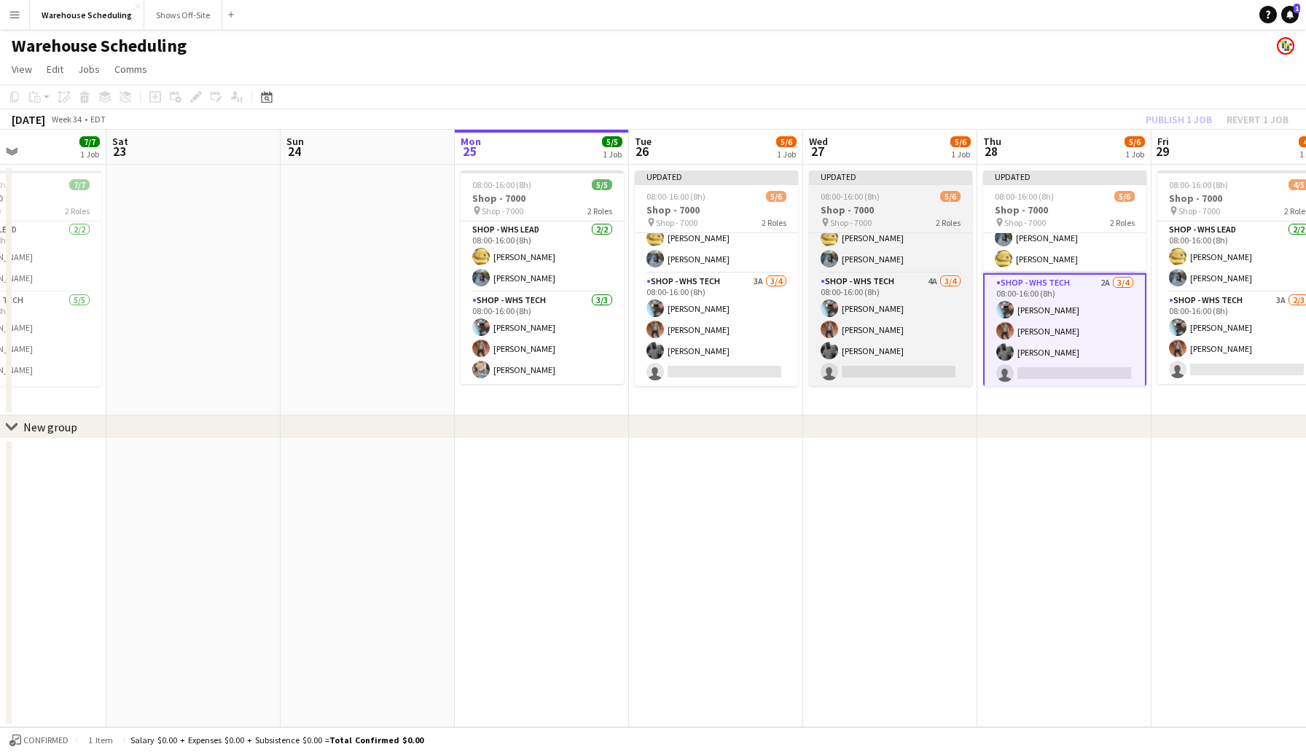
scroll to position [0, 404]
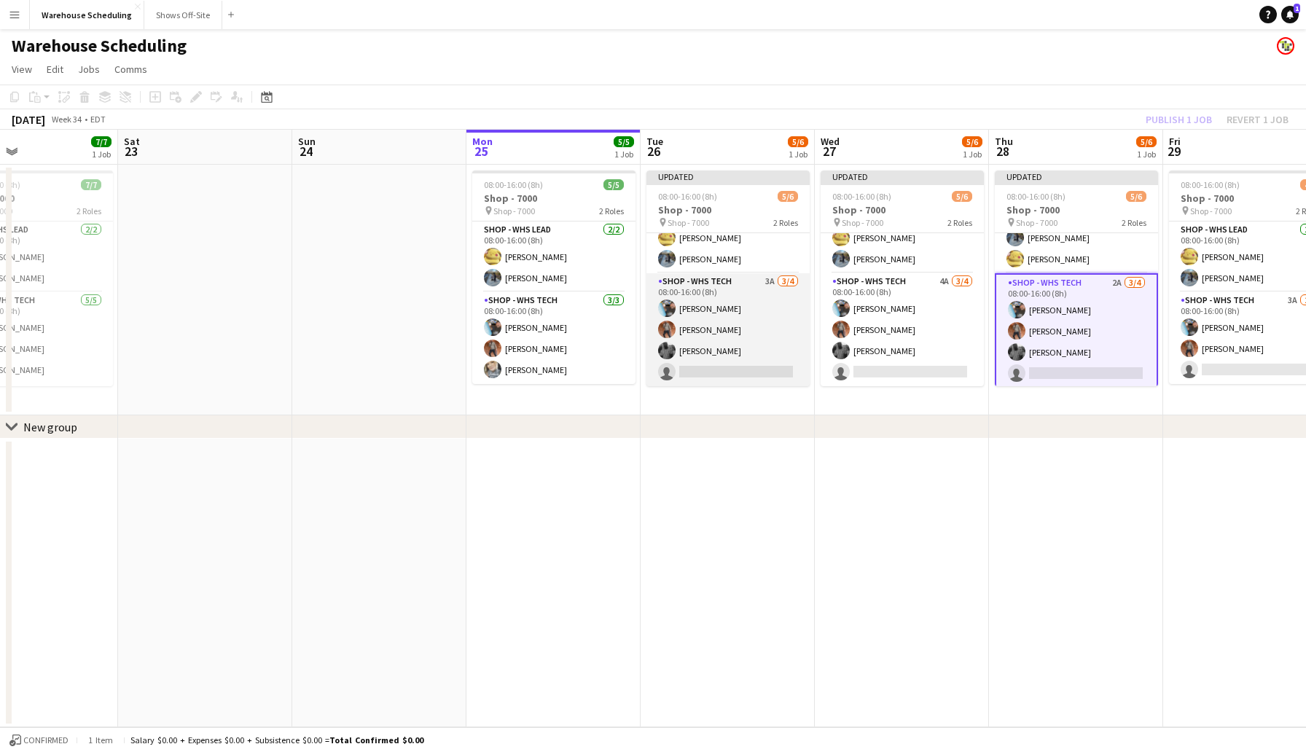
click at [717, 376] on app-card-role "Shop - WHS Tech 3A [DATE] 08:00-16:00 (8h) [PERSON_NAME] [PERSON_NAME] [PERSON_…" at bounding box center [727, 329] width 163 height 113
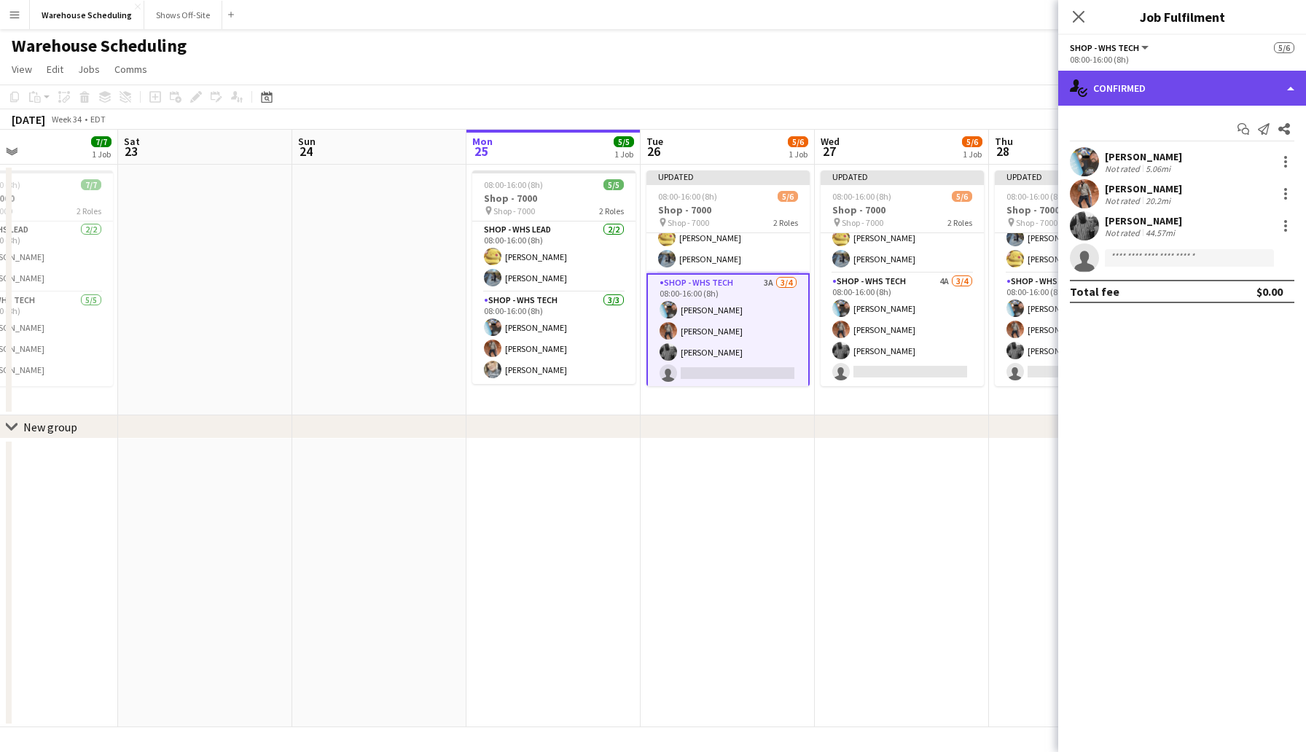
click at [1137, 90] on div "single-neutral-actions-check-2 Confirmed" at bounding box center [1182, 88] width 248 height 35
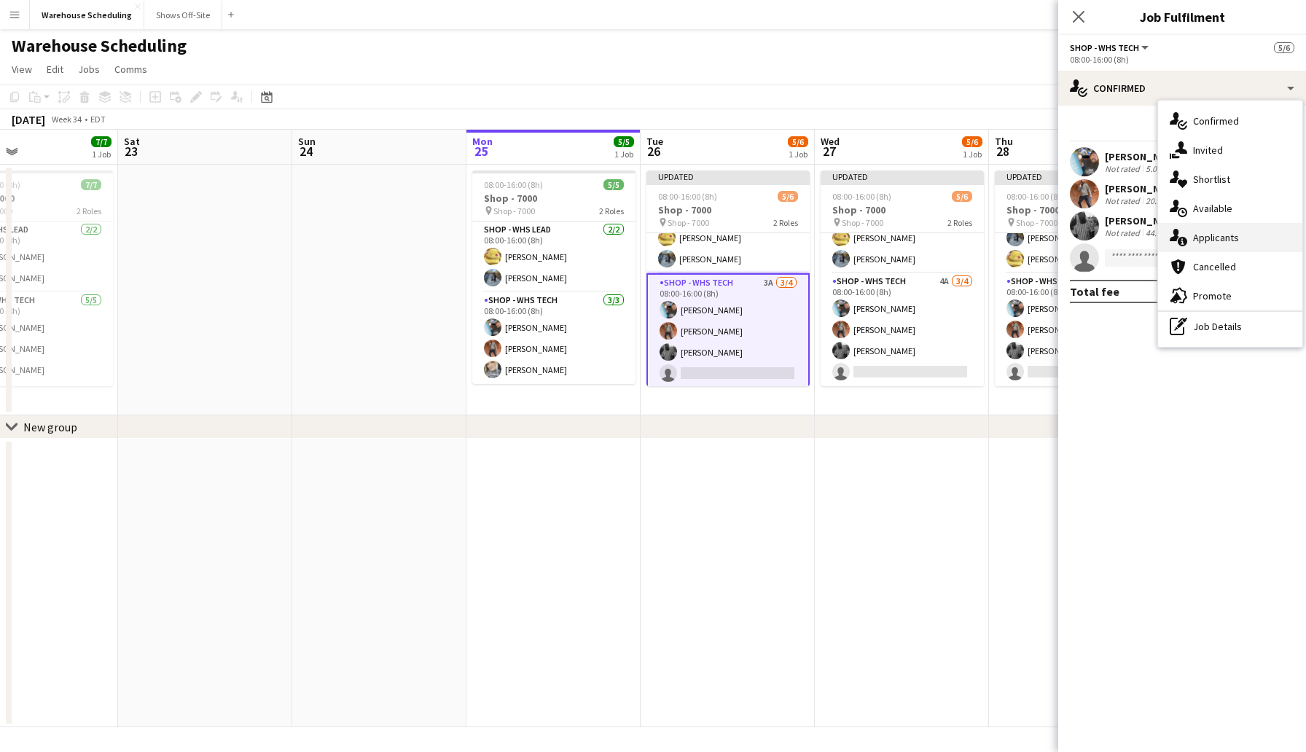
click at [1201, 236] on div "single-neutral-actions-information Applicants" at bounding box center [1230, 237] width 144 height 29
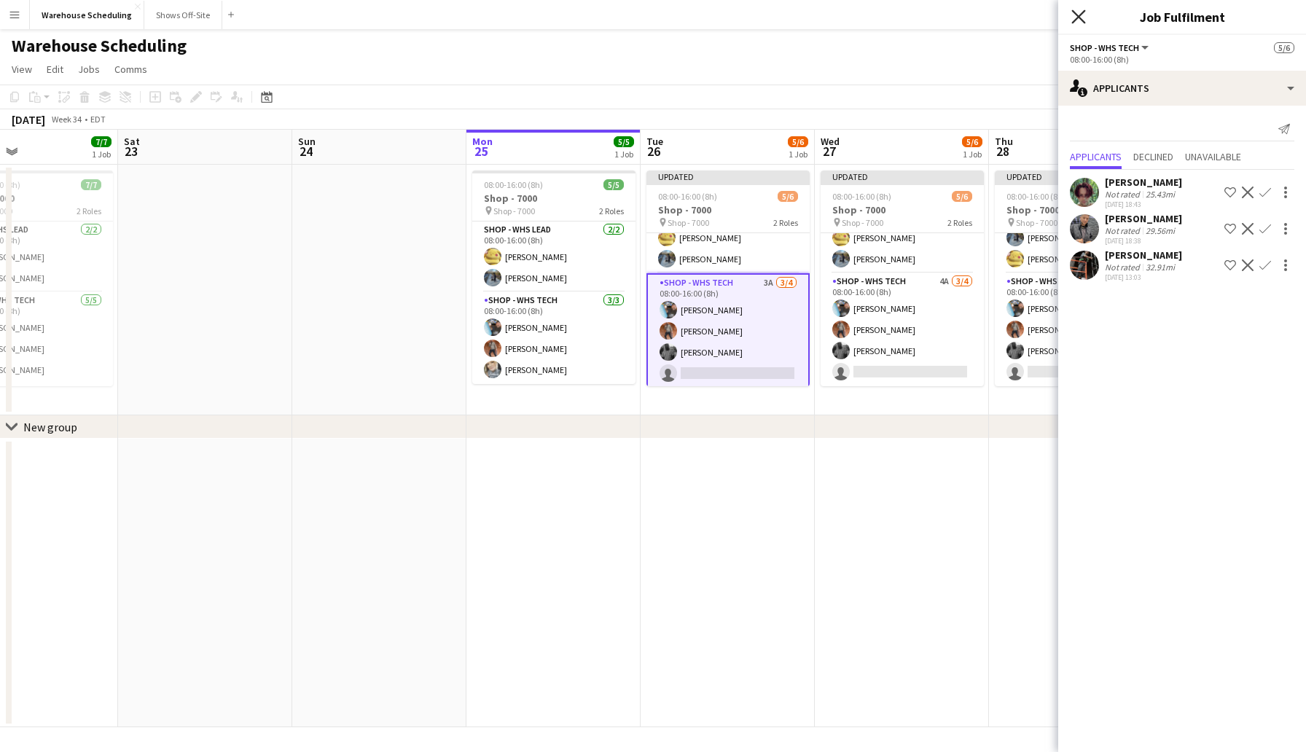
click at [1078, 17] on icon at bounding box center [1078, 16] width 14 height 14
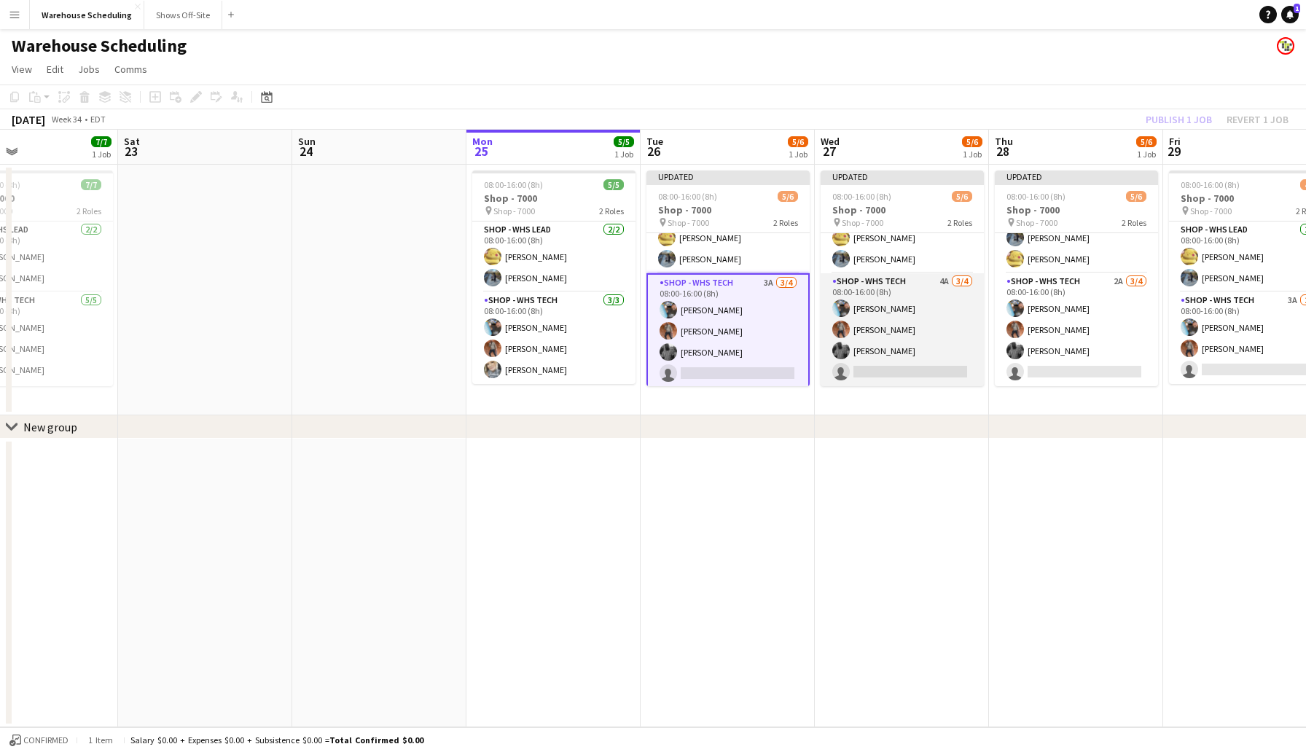
click at [892, 363] on app-card-role "Shop - WHS Tech 4A [DATE] 08:00-16:00 (8h) [PERSON_NAME] [PERSON_NAME] [PERSON_…" at bounding box center [901, 329] width 163 height 113
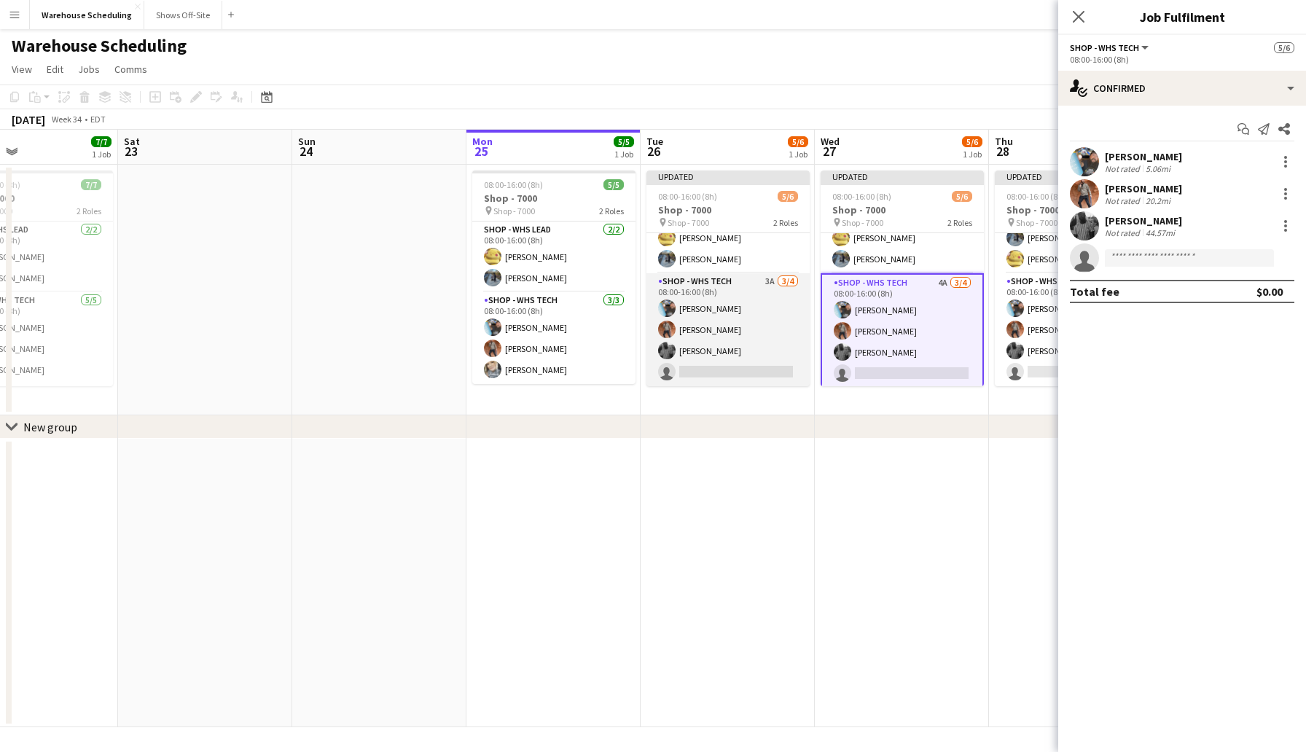
click at [704, 365] on app-card-role "Shop - WHS Tech 3A [DATE] 08:00-16:00 (8h) [PERSON_NAME] [PERSON_NAME] [PERSON_…" at bounding box center [727, 329] width 163 height 113
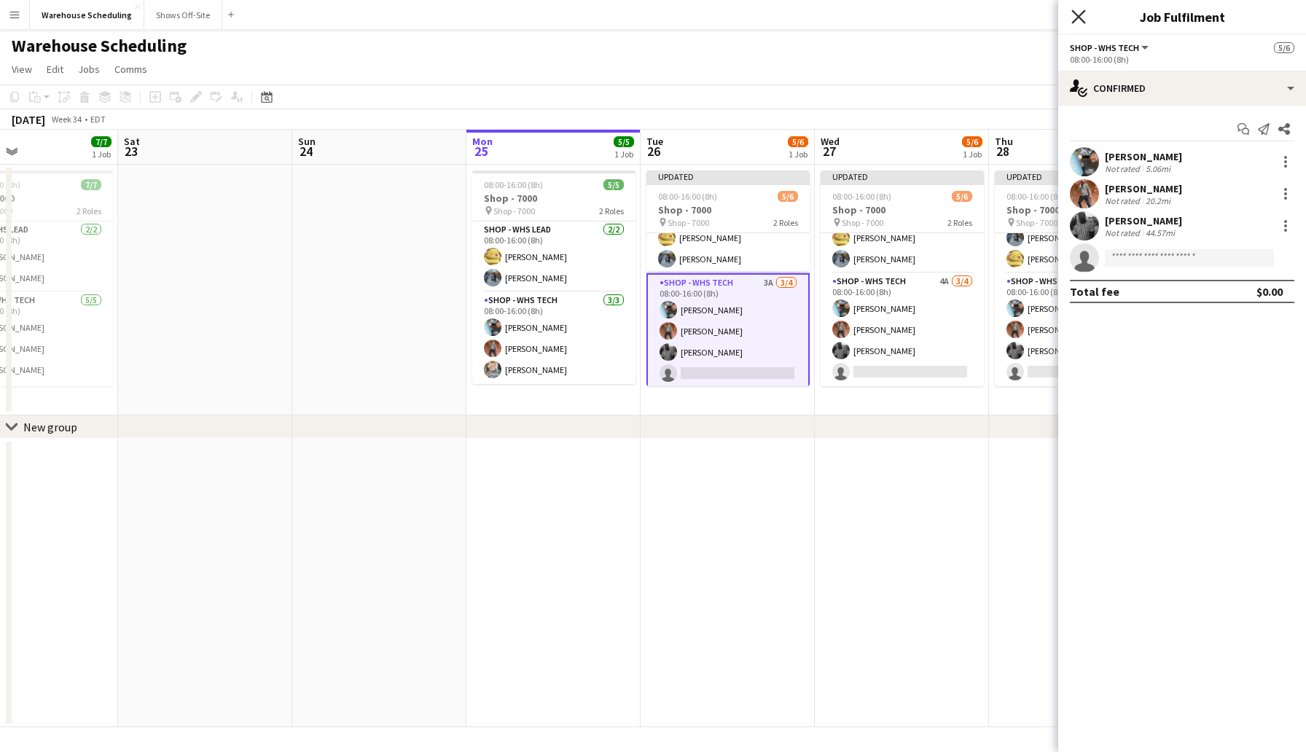
click at [1078, 15] on icon "Close pop-in" at bounding box center [1078, 16] width 14 height 14
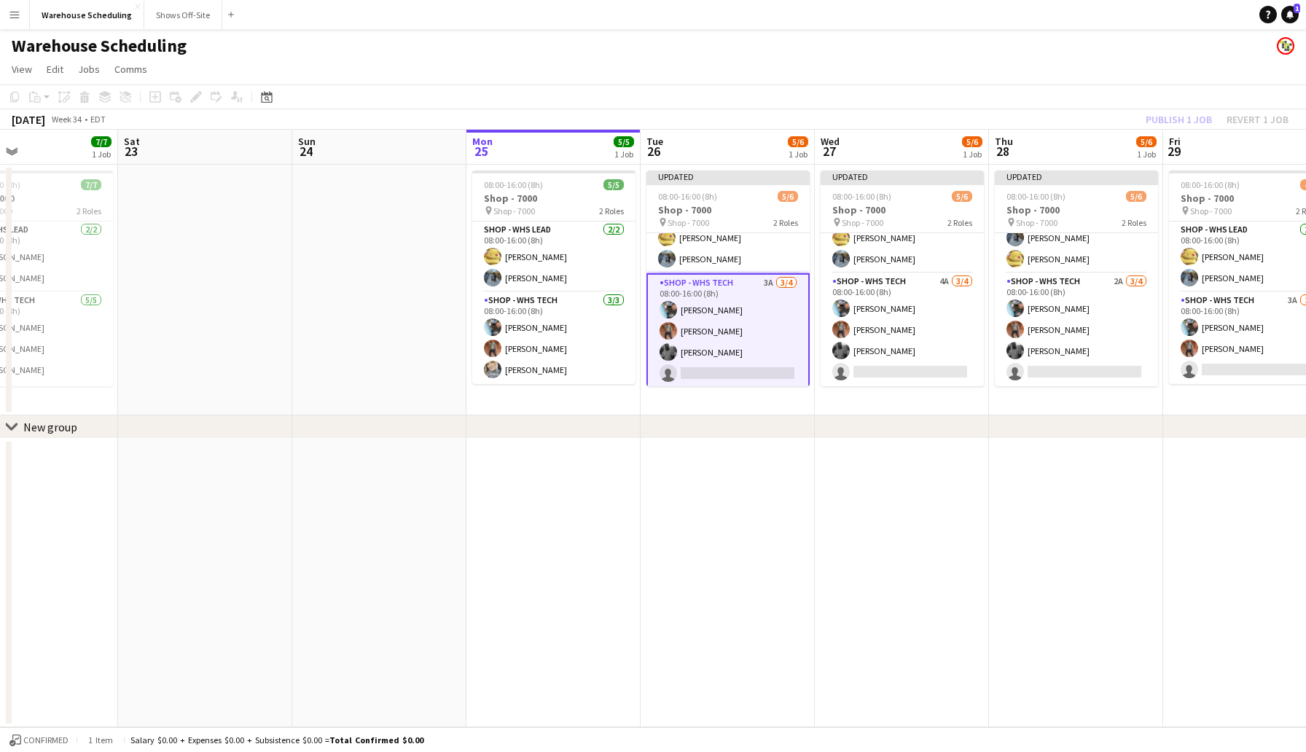
click at [1081, 109] on app-toolbar "Copy Paste Paste Command V Paste with crew Command Shift V Paste linked Job [GE…" at bounding box center [653, 97] width 1306 height 25
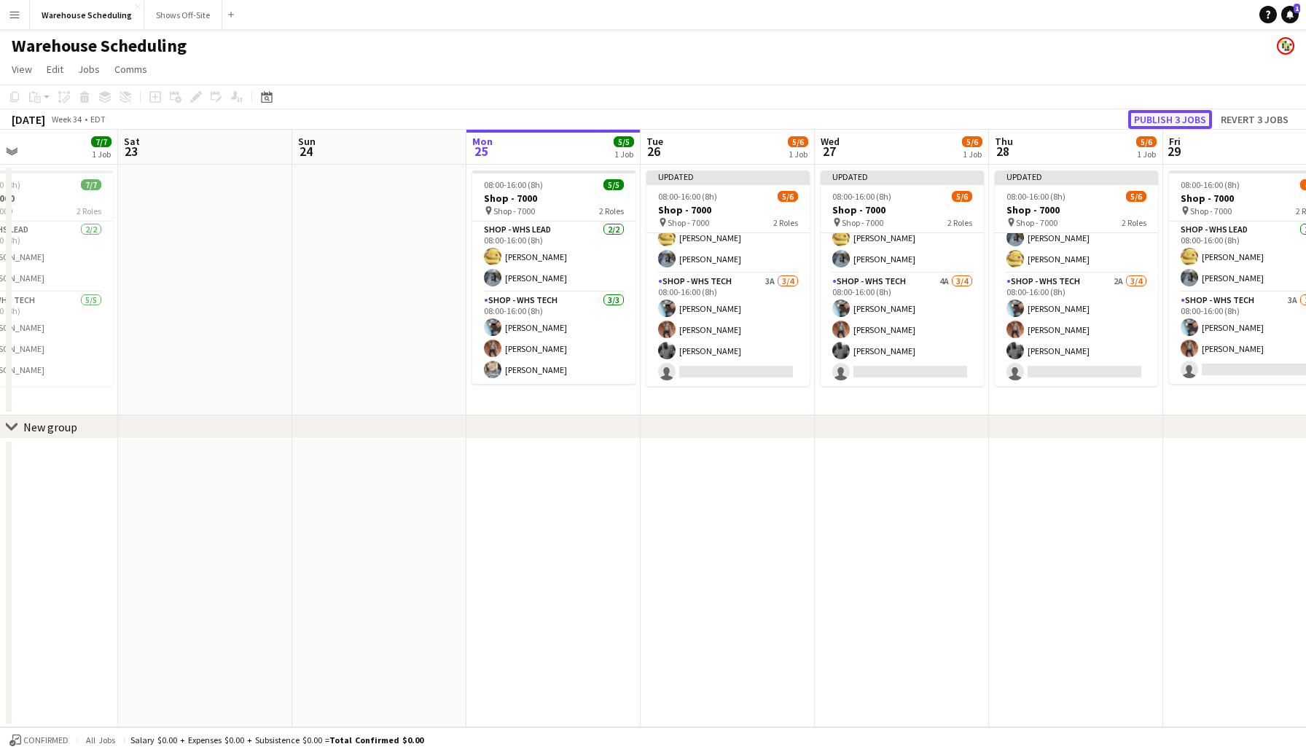
click at [1144, 114] on button "Publish 3 jobs" at bounding box center [1170, 119] width 84 height 19
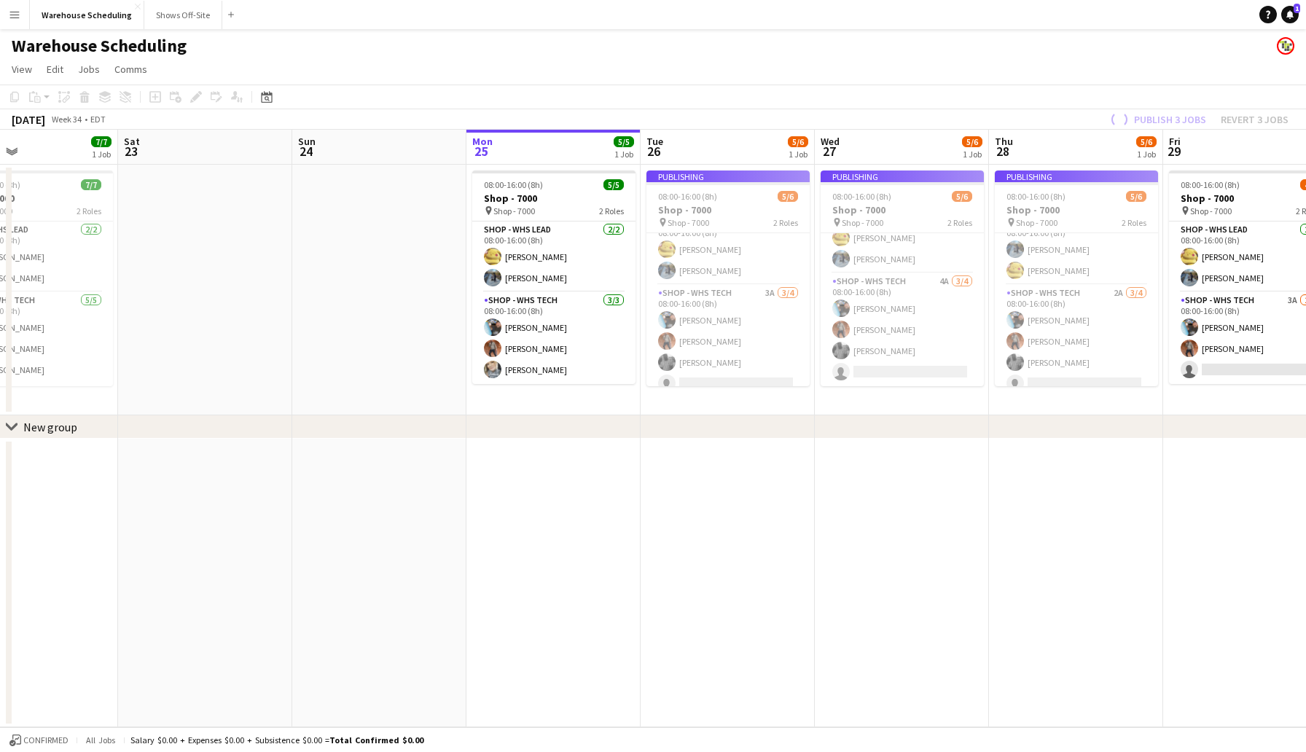
scroll to position [19, 0]
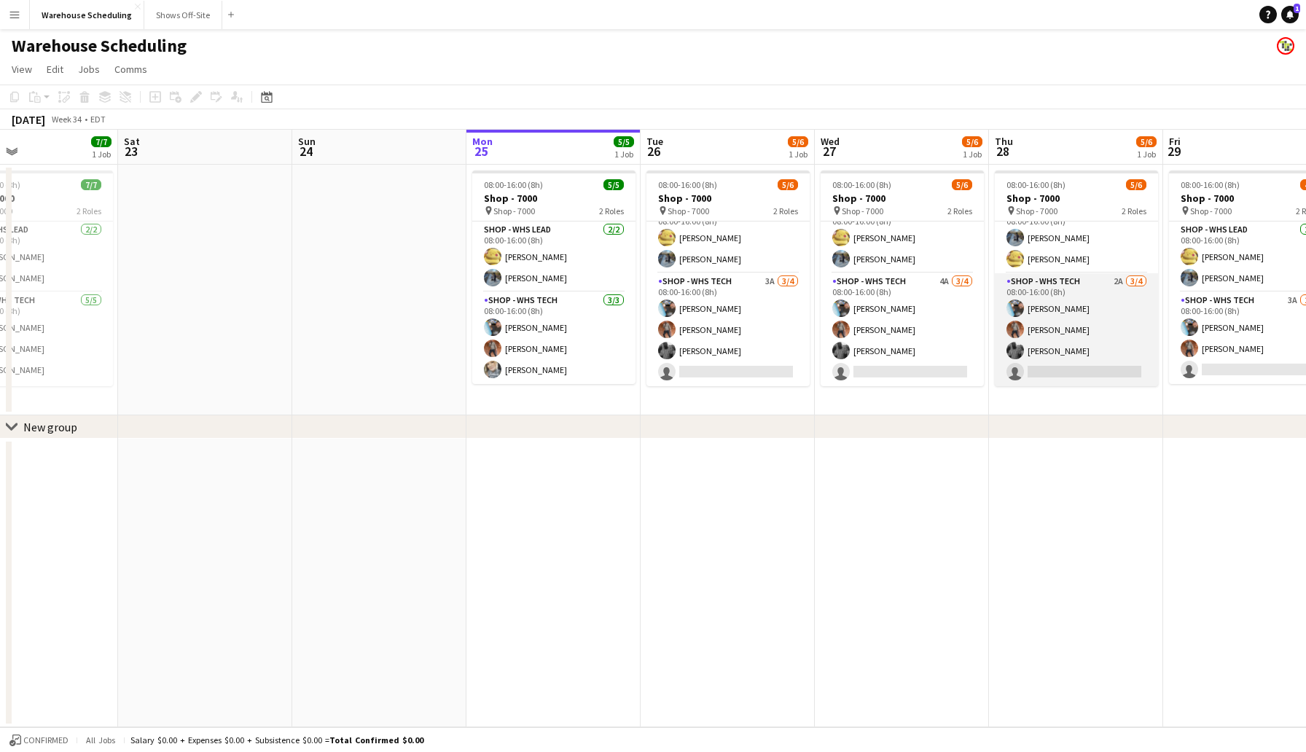
click at [1078, 360] on app-card-role "Shop - WHS Tech 2A [DATE] 08:00-16:00 (8h) [PERSON_NAME] [PERSON_NAME] [PERSON_…" at bounding box center [1076, 329] width 163 height 113
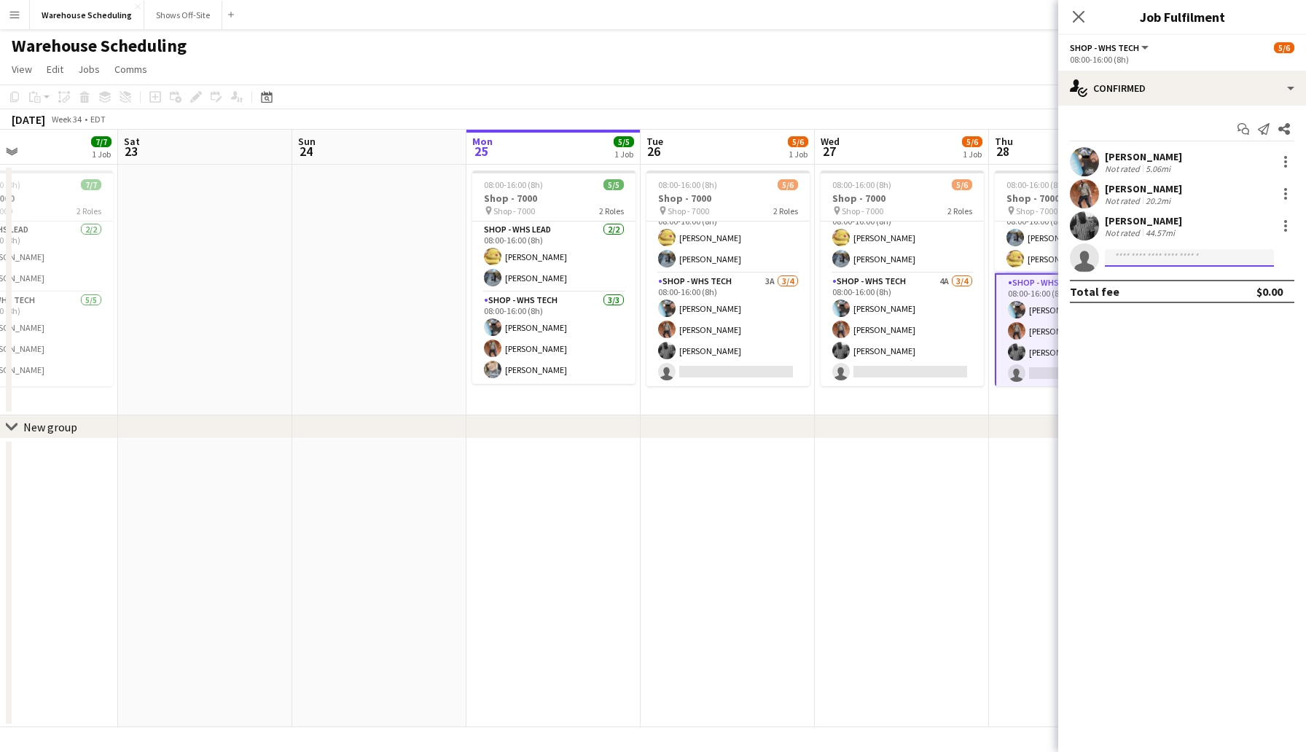
click at [1123, 260] on input at bounding box center [1189, 257] width 169 height 17
type input "*"
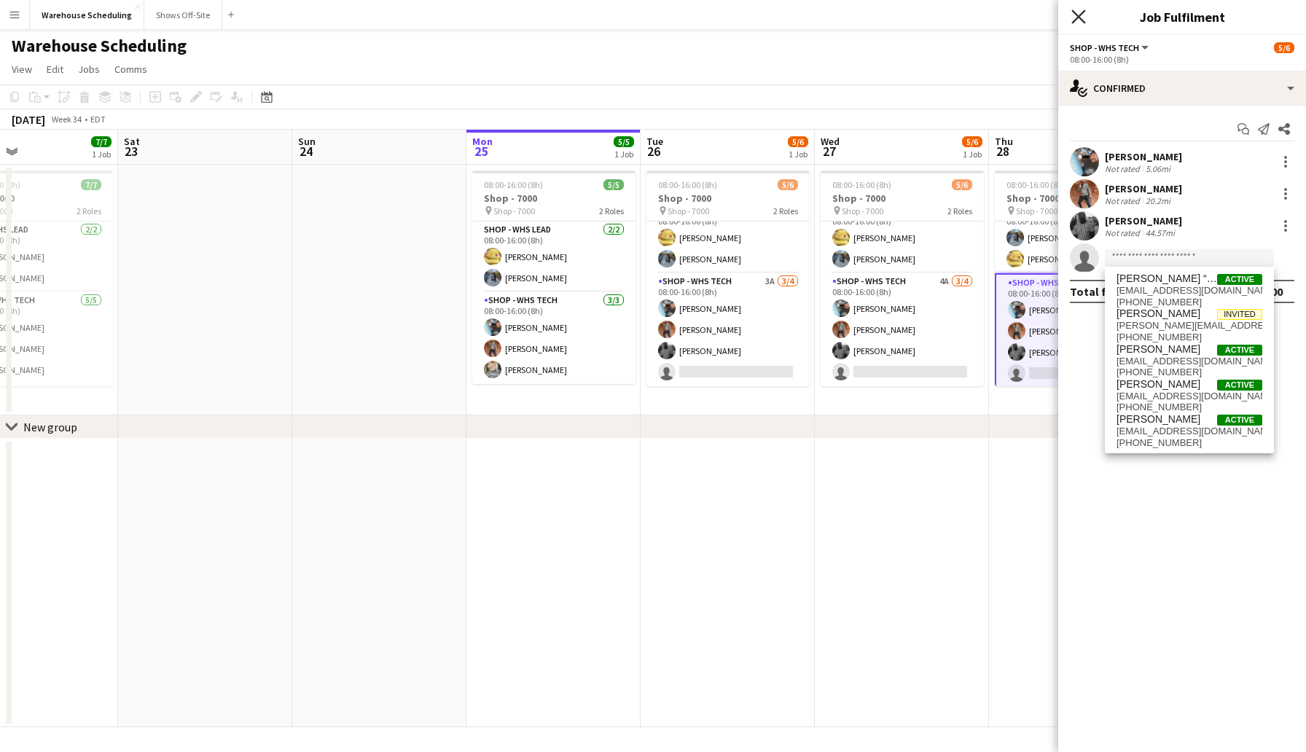
click at [1076, 15] on icon at bounding box center [1078, 16] width 14 height 14
